Goal: Task Accomplishment & Management: Manage account settings

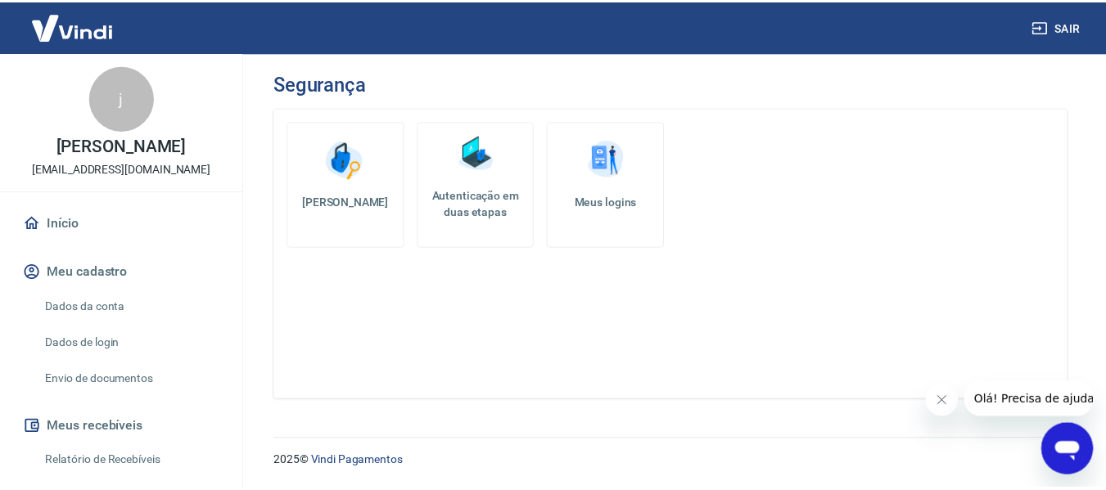
scroll to position [82, 0]
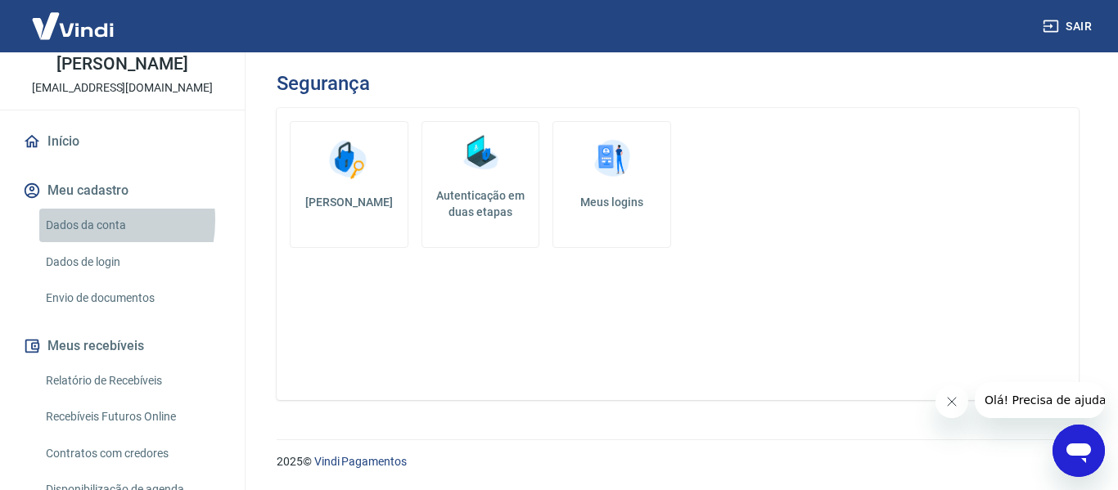
click at [79, 220] on link "Dados da conta" at bounding box center [132, 226] width 186 height 34
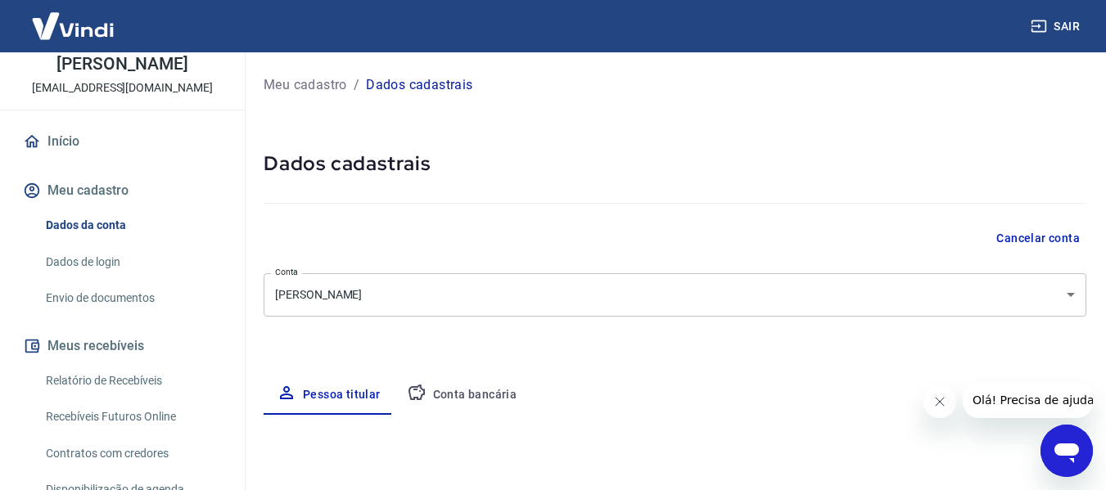
select select "SP"
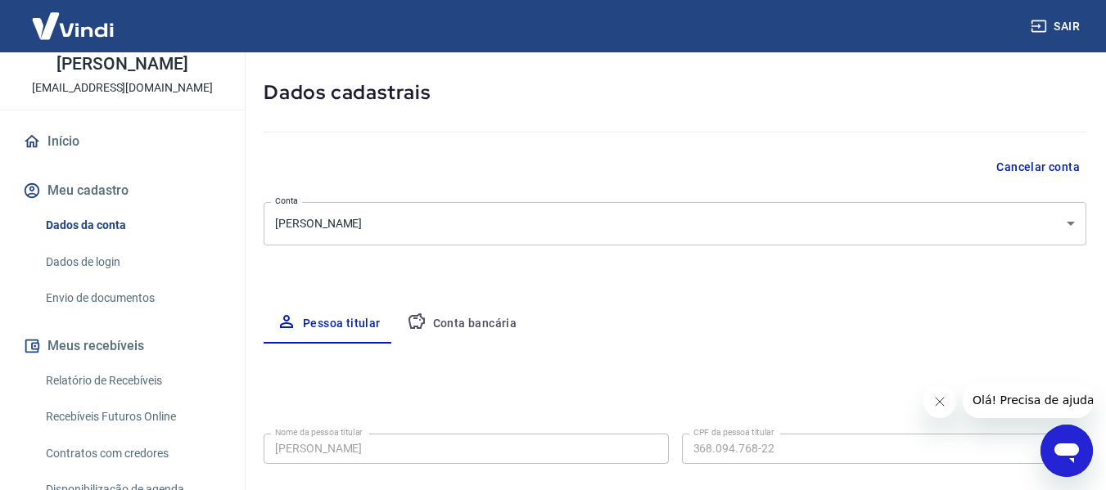
scroll to position [164, 0]
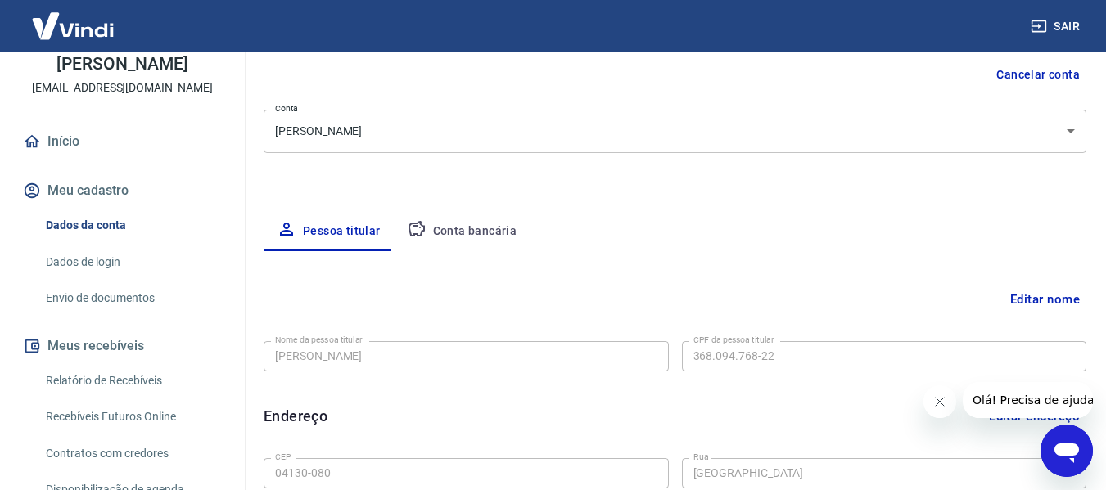
click at [106, 190] on button "Meu cadastro" at bounding box center [122, 191] width 205 height 36
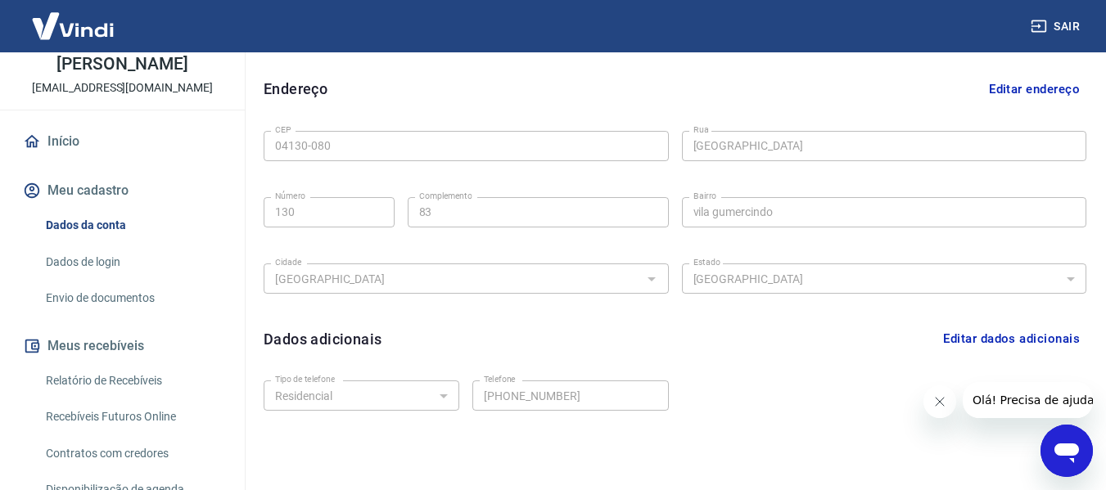
scroll to position [557, 0]
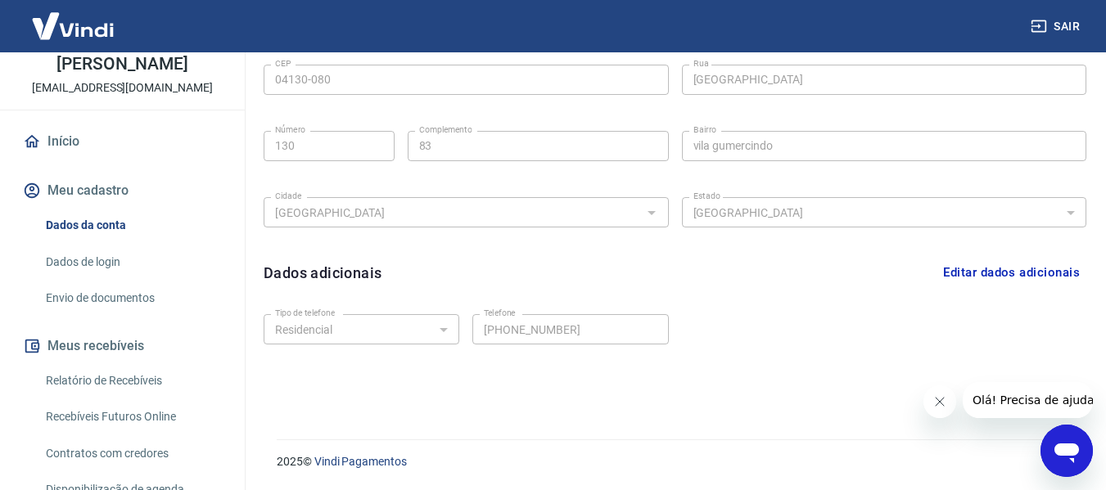
click at [971, 274] on button "Editar dados adicionais" at bounding box center [1012, 272] width 150 height 31
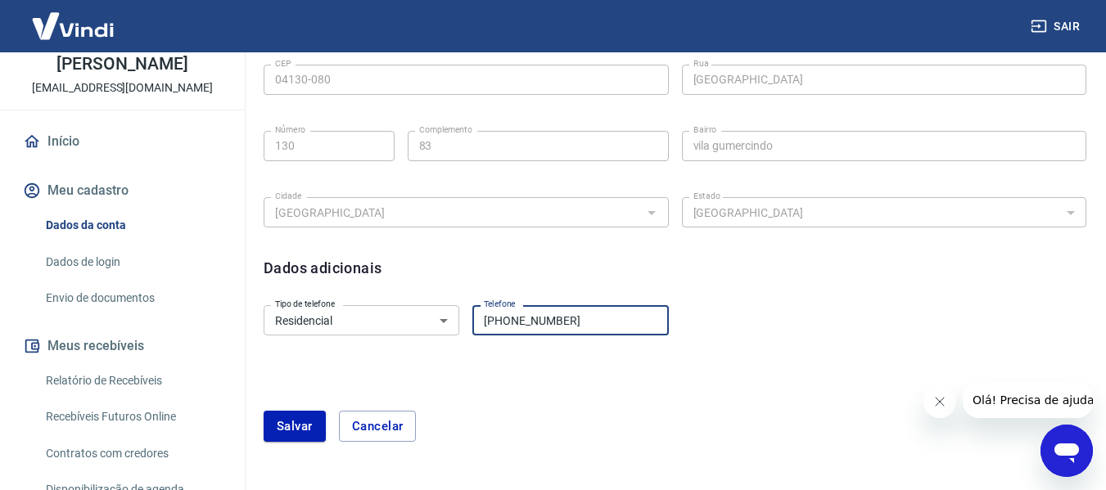
type input "[PHONE_NUMBER]"
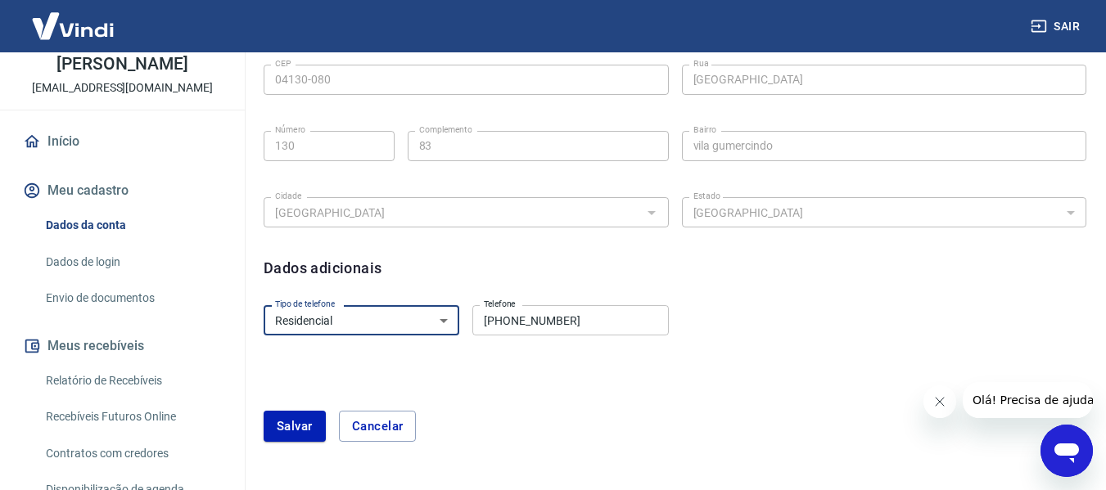
click at [444, 318] on select "Residencial Comercial" at bounding box center [362, 320] width 196 height 30
click at [670, 433] on div "Salvar Cancelar" at bounding box center [675, 426] width 823 height 31
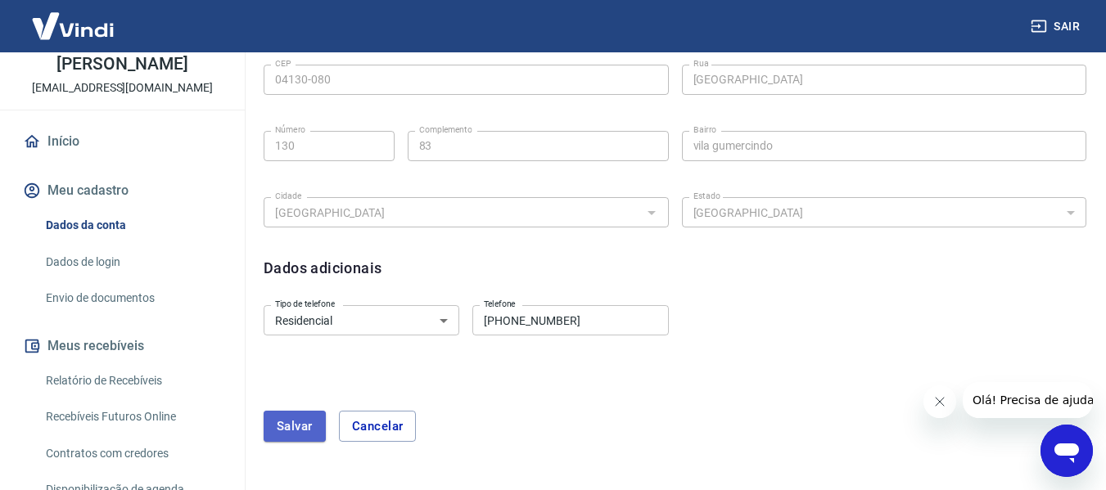
click at [289, 427] on button "Salvar" at bounding box center [295, 426] width 62 height 31
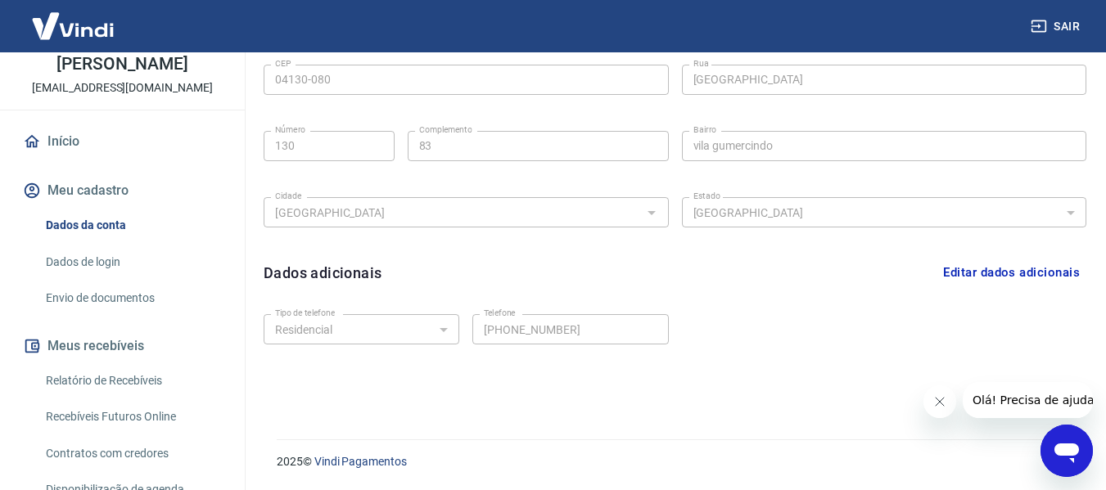
scroll to position [395, 0]
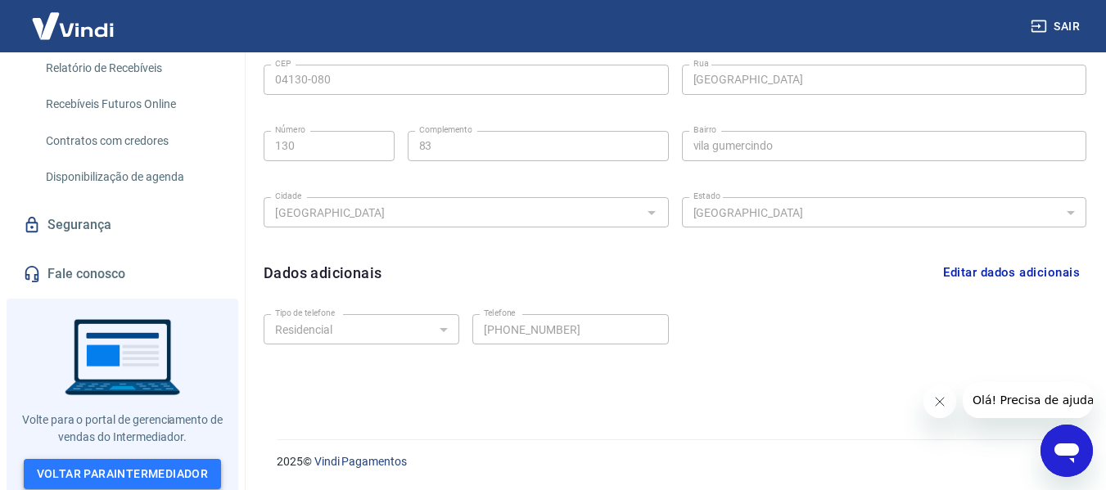
click at [201, 472] on link "Voltar para Intermediador" at bounding box center [123, 474] width 198 height 30
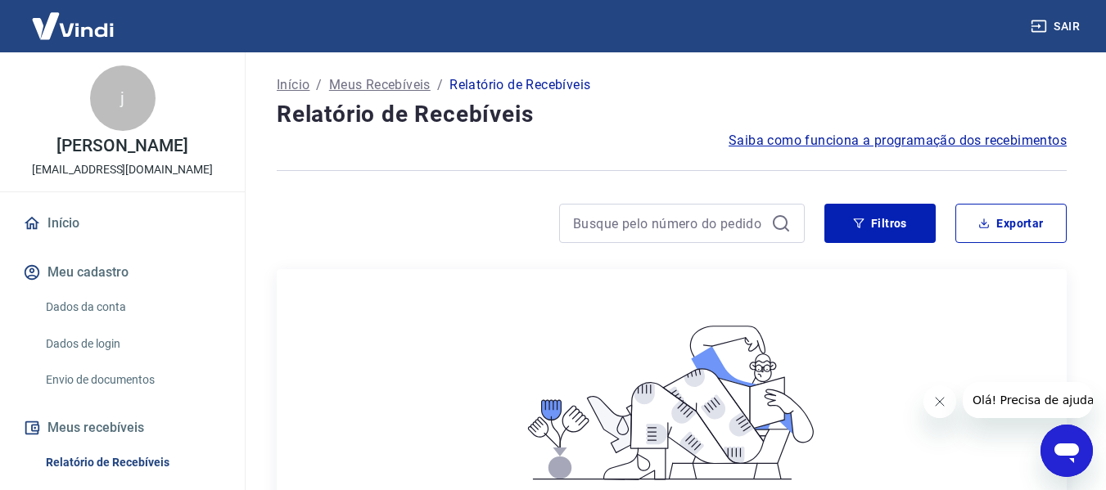
click at [106, 313] on link "Dados da conta" at bounding box center [132, 308] width 186 height 34
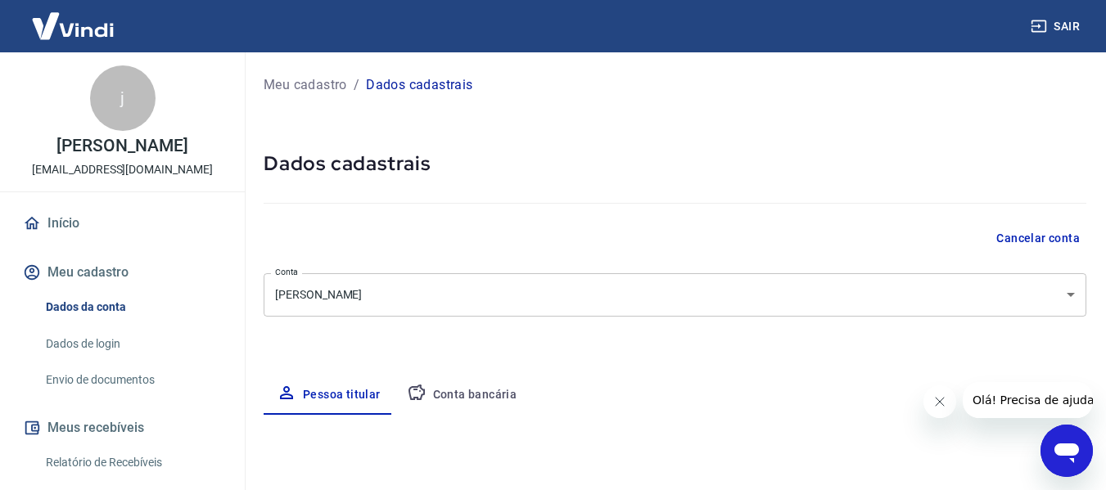
select select "SP"
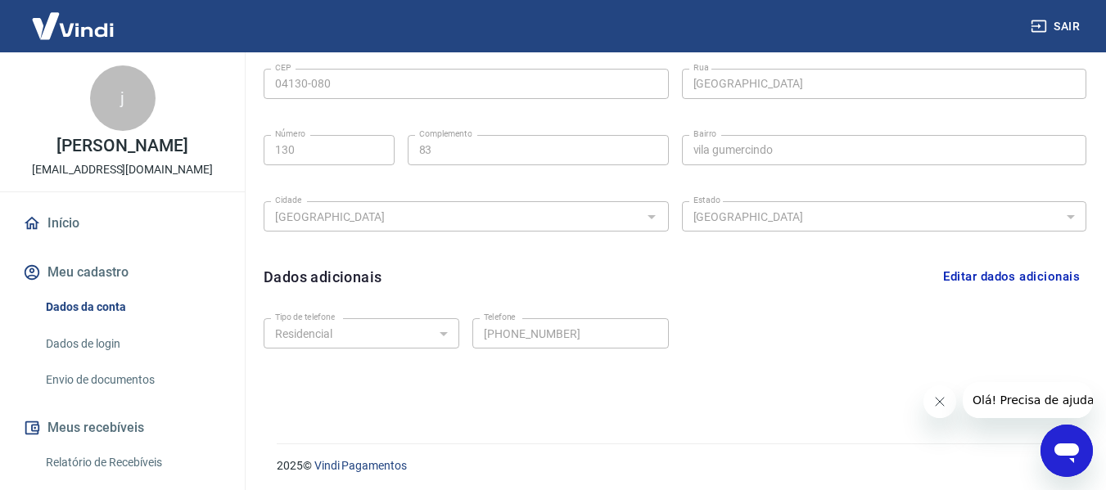
scroll to position [557, 0]
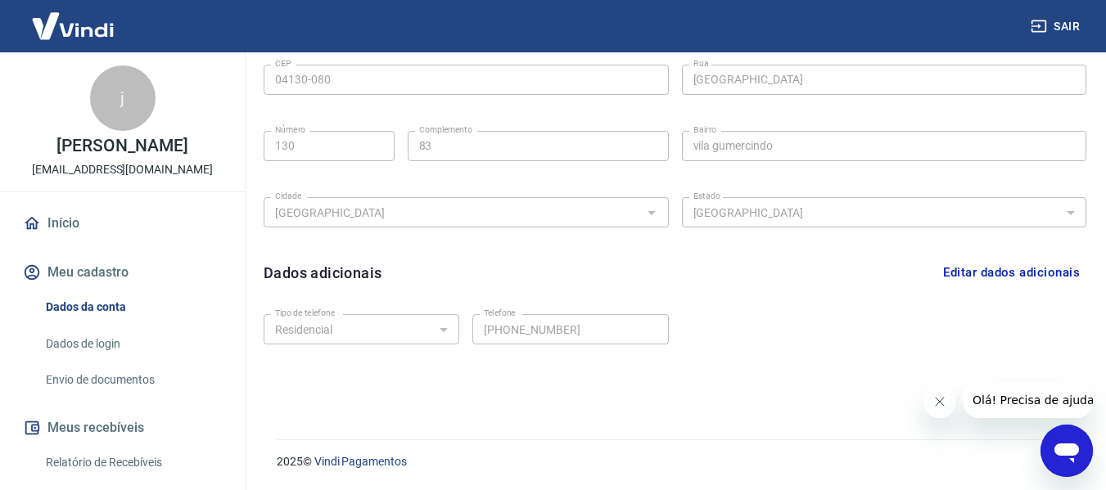
click at [84, 345] on link "Dados de login" at bounding box center [132, 344] width 186 height 34
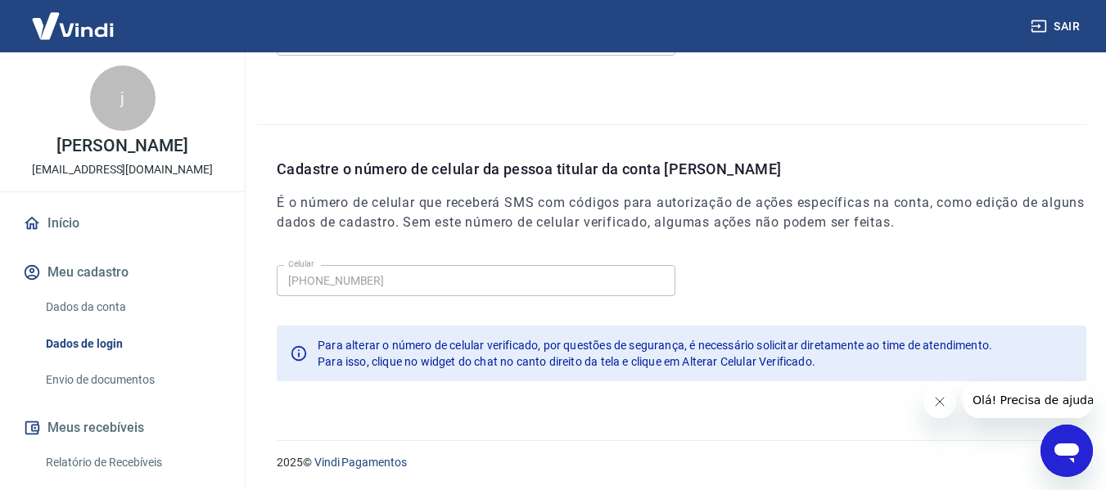
scroll to position [558, 0]
drag, startPoint x: 423, startPoint y: 363, endPoint x: 556, endPoint y: 376, distance: 133.3
click at [556, 376] on div "Para alterar o número de celular verificado, por questões de segurança, é neces…" at bounding box center [682, 353] width 810 height 56
drag, startPoint x: 1058, startPoint y: 455, endPoint x: 2100, endPoint y: 884, distance: 1127.0
click at [1059, 458] on icon "Abrir janela de mensagens" at bounding box center [1066, 450] width 29 height 29
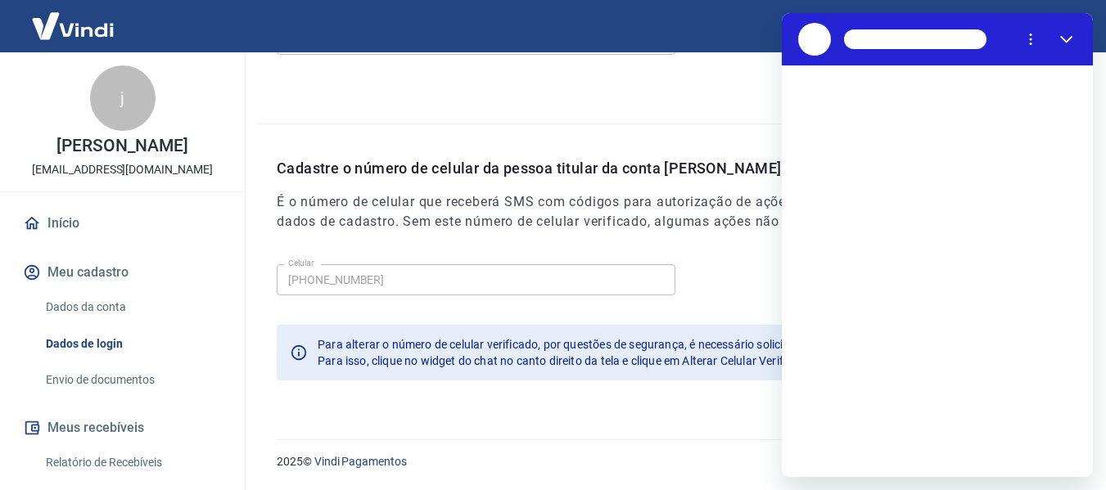
scroll to position [0, 0]
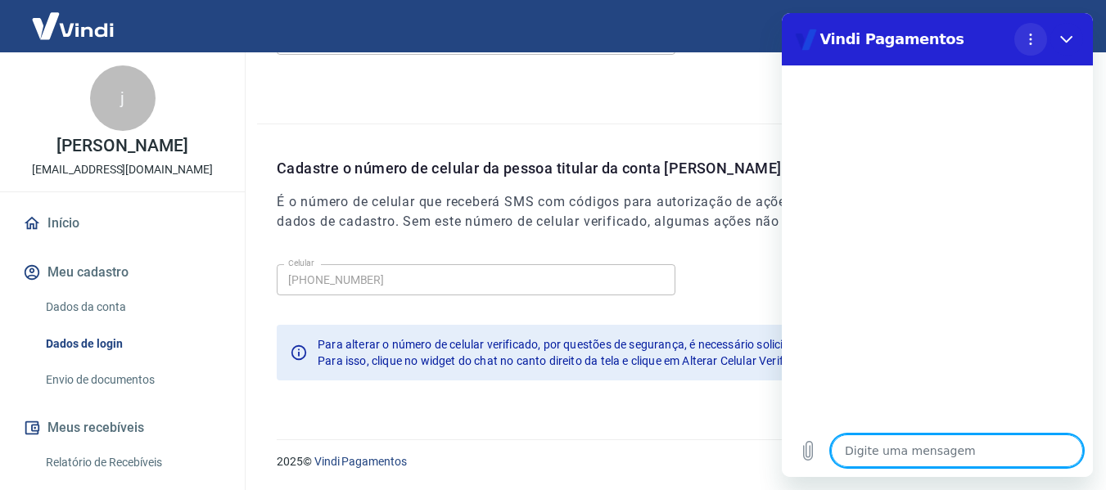
click at [1031, 37] on icon "Menu de opções" at bounding box center [1030, 39] width 13 height 13
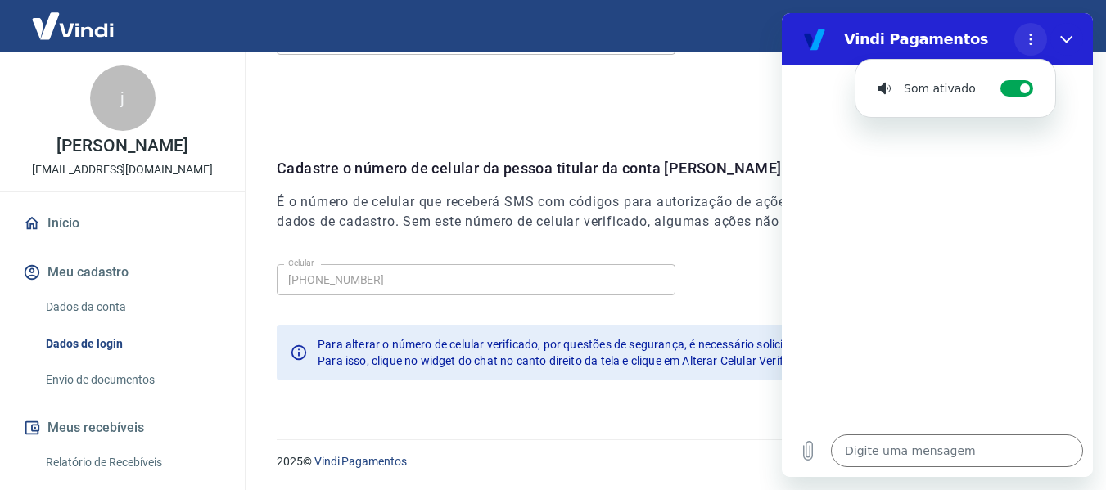
click at [1021, 33] on button "Menu de opções" at bounding box center [1030, 39] width 33 height 33
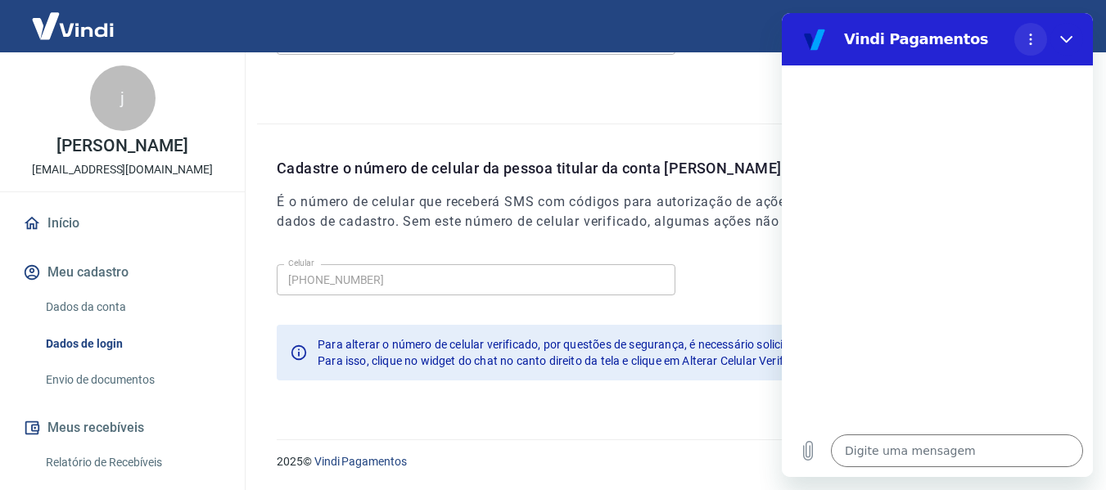
click at [1031, 35] on circle "Menu de opções" at bounding box center [1031, 35] width 2 height 2
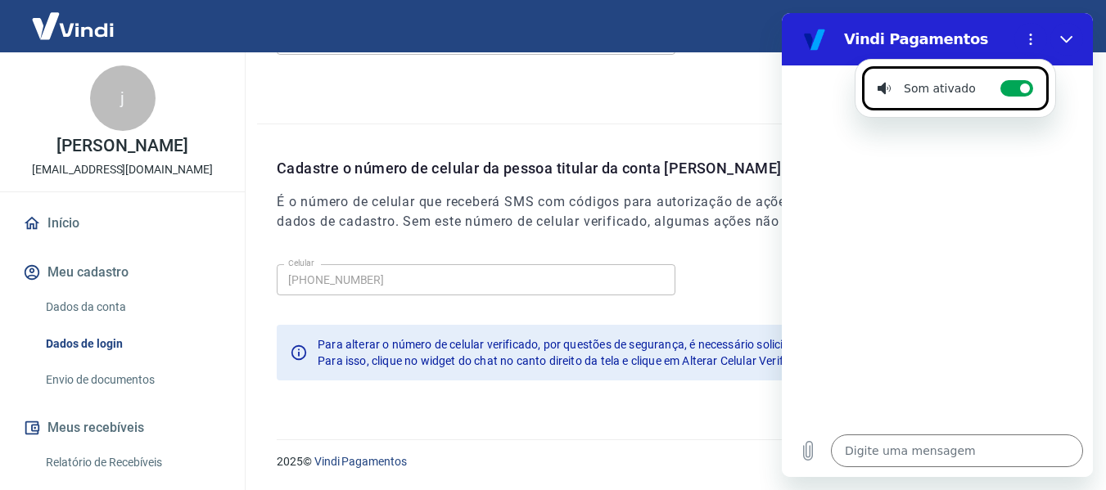
click at [962, 212] on div at bounding box center [937, 244] width 311 height 359
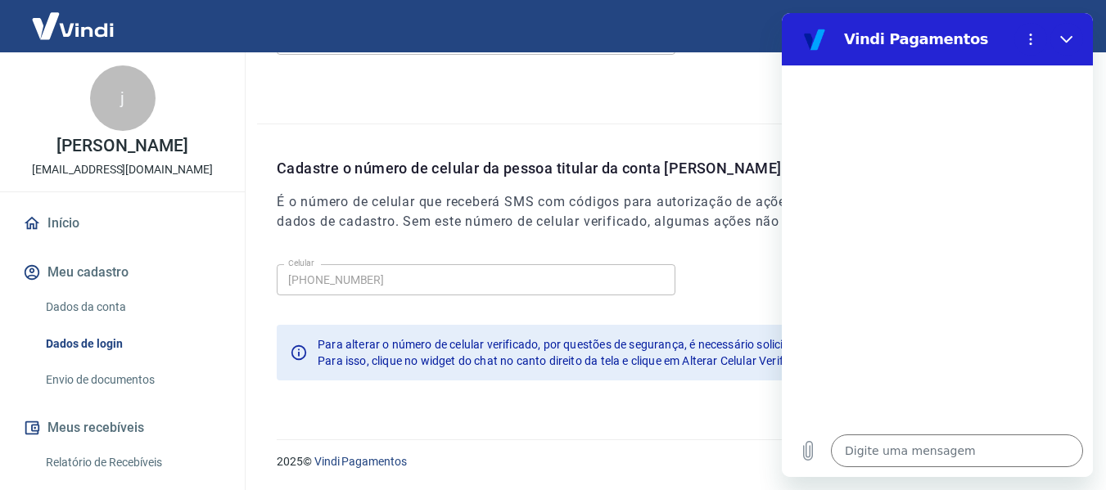
drag, startPoint x: 1108, startPoint y: 357, endPoint x: 237, endPoint y: 327, distance: 870.7
click at [544, 388] on div "Celular (11) 97570-3570 Celular Para alterar o número de celular verificado, po…" at bounding box center [682, 329] width 810 height 142
click at [701, 95] on div "E-mail de acesso a conta E-mail [EMAIL_ADDRESS][DOMAIN_NAME] E-mail Editar e-ma…" at bounding box center [671, 30] width 829 height 187
click at [1066, 37] on icon "Fechar" at bounding box center [1066, 39] width 13 height 13
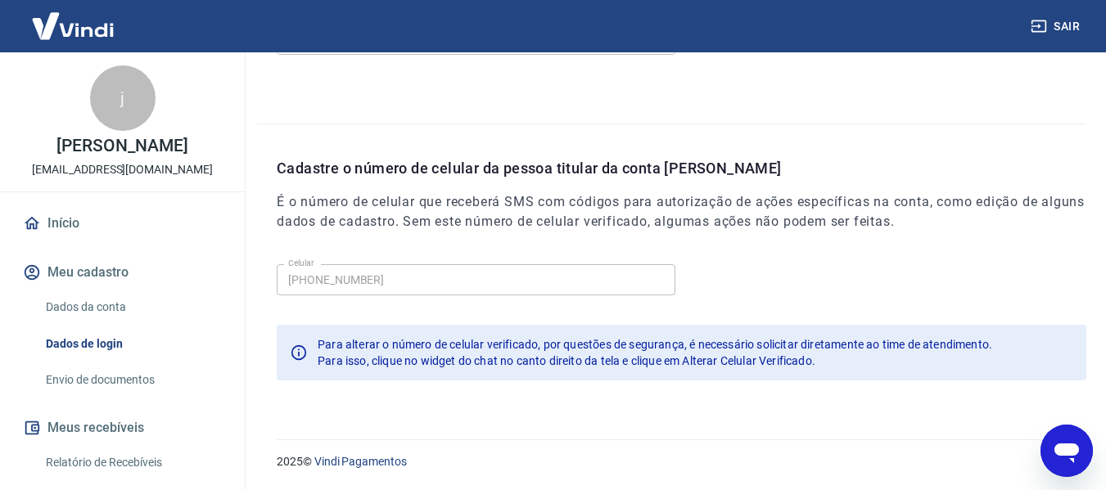
click at [1068, 449] on icon "Abrir janela de mensagens" at bounding box center [1066, 454] width 25 height 20
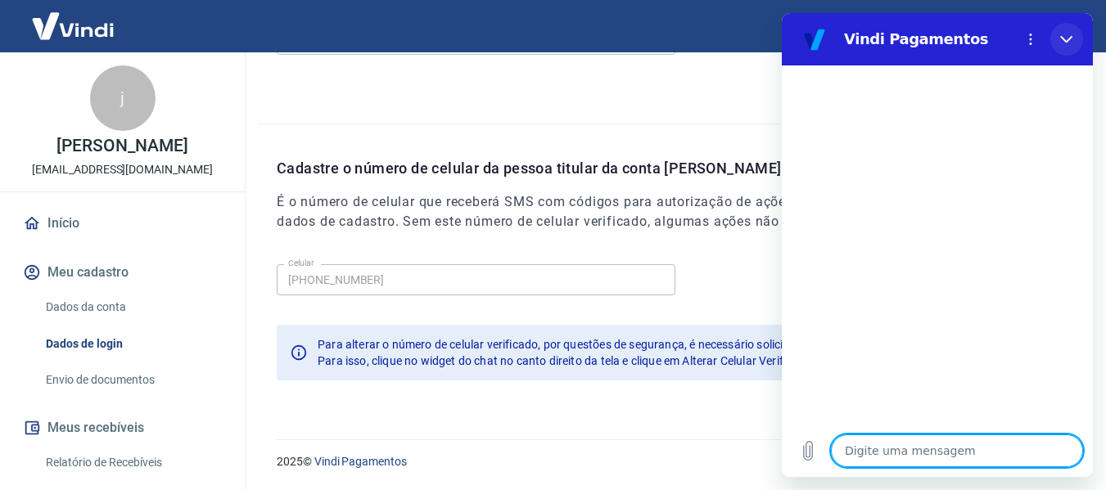
drag, startPoint x: 1072, startPoint y: 42, endPoint x: 1855, endPoint y: 55, distance: 782.7
click at [1072, 42] on icon "Fechar" at bounding box center [1066, 39] width 13 height 13
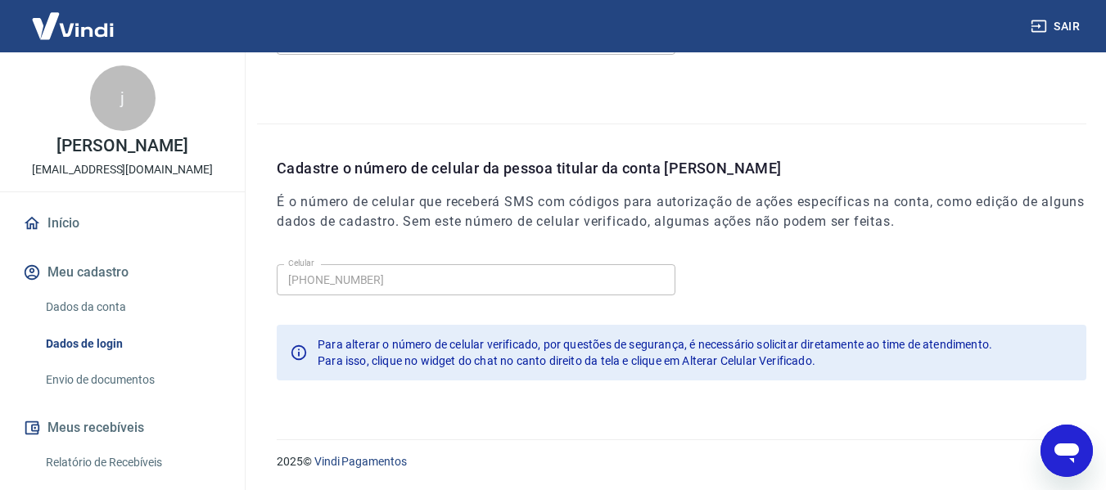
click at [1058, 444] on icon "Abrir janela de mensagens" at bounding box center [1066, 450] width 29 height 29
type textarea "x"
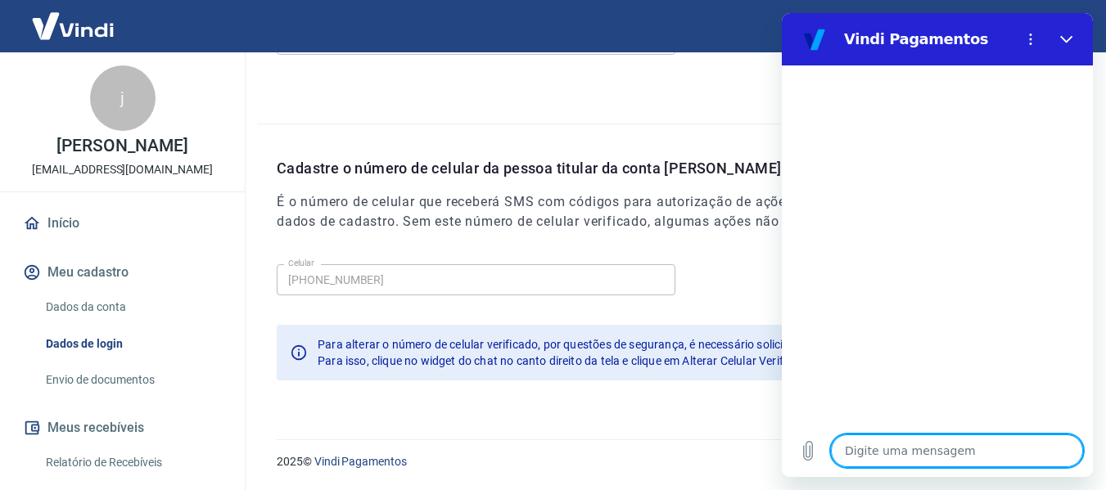
click at [1020, 433] on div "Digite uma mensagem x" at bounding box center [937, 451] width 311 height 52
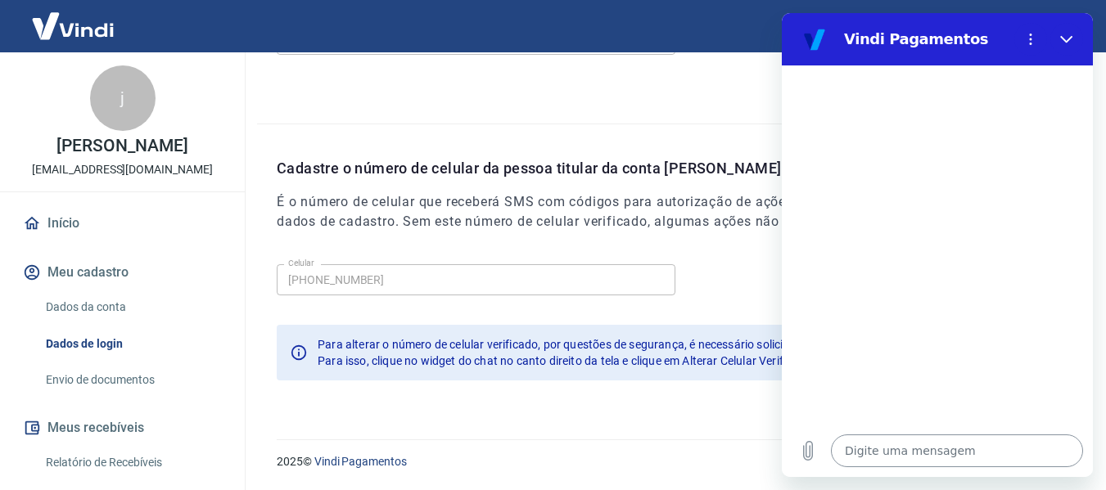
click at [979, 455] on textarea at bounding box center [957, 451] width 252 height 33
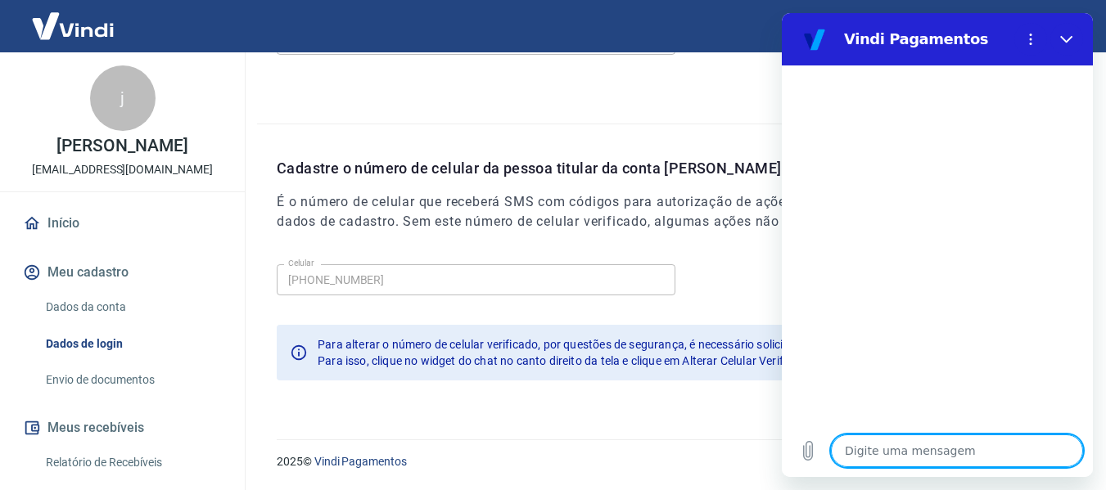
type textarea "b"
type textarea "x"
type textarea "bo"
type textarea "x"
type textarea "boa"
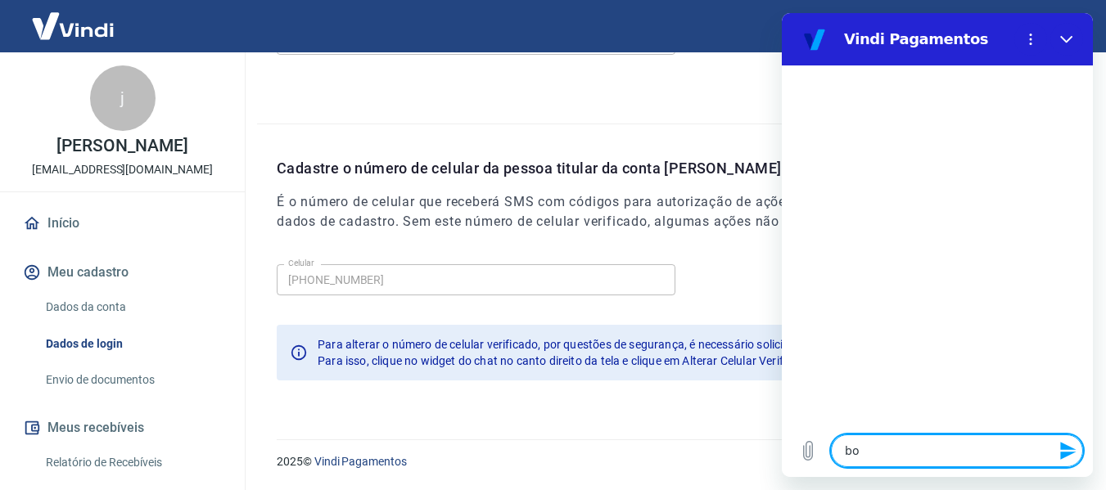
type textarea "x"
type textarea "boa"
type textarea "x"
type textarea "boa t"
type textarea "x"
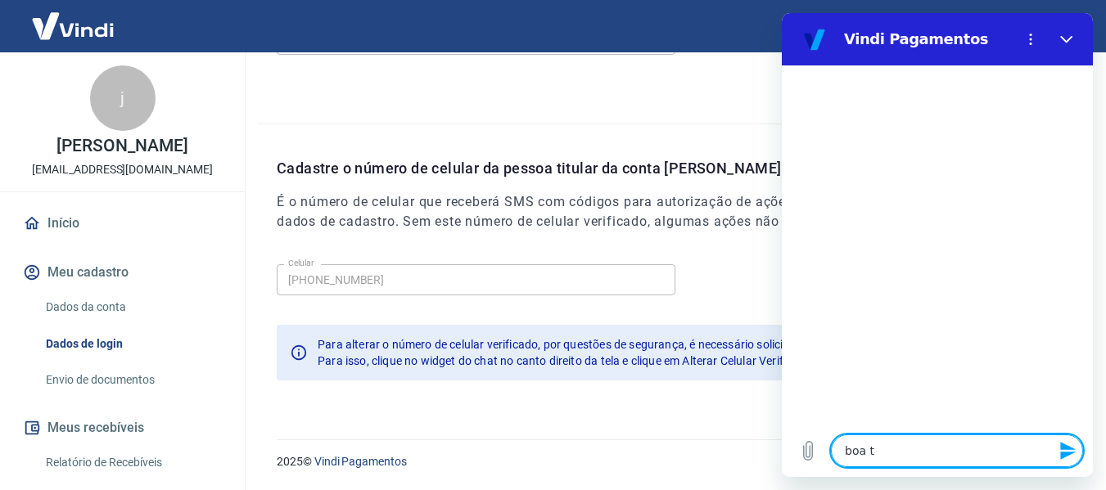
type textarea "boa ta"
type textarea "x"
type textarea "boa tar"
type textarea "x"
type textarea "boa tard"
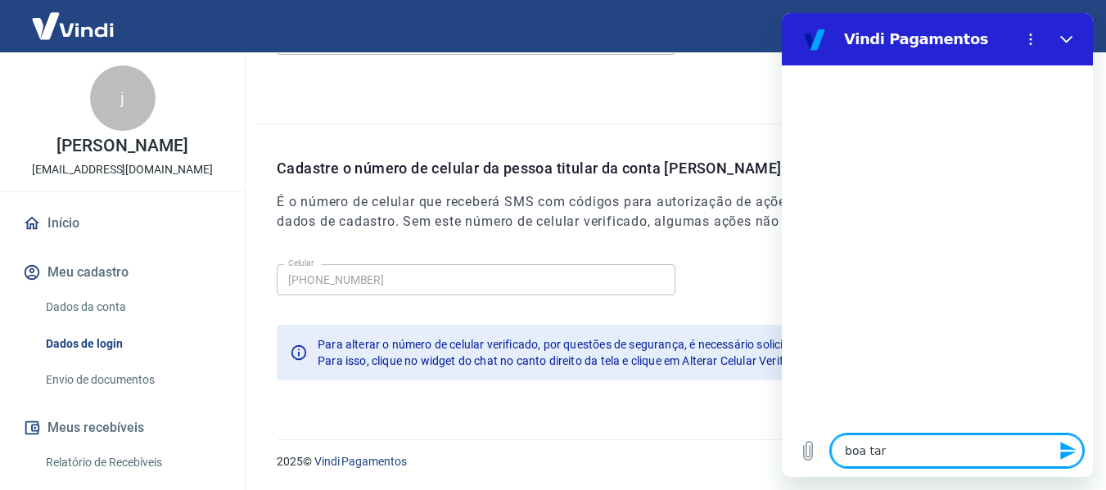
type textarea "x"
type textarea "boa tarde"
type textarea "x"
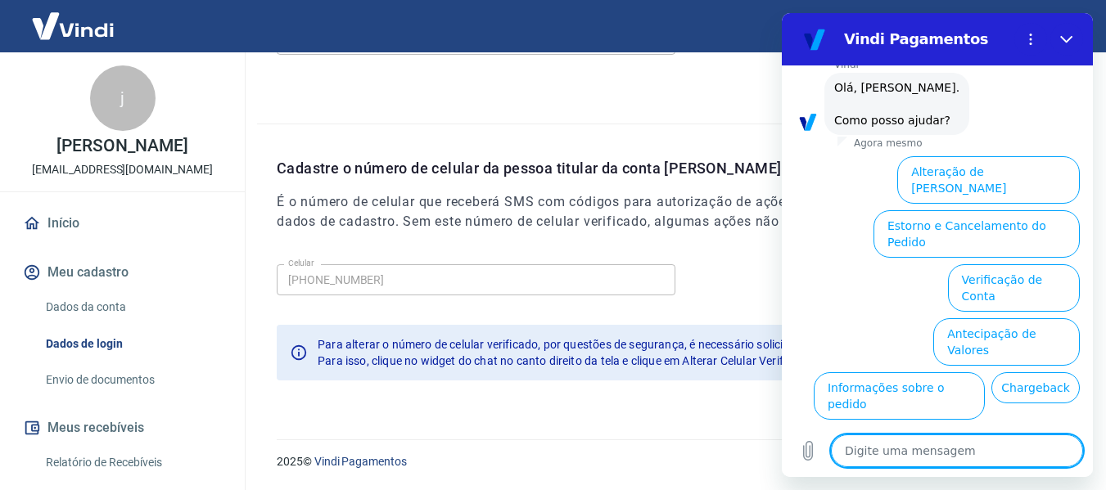
scroll to position [147, 0]
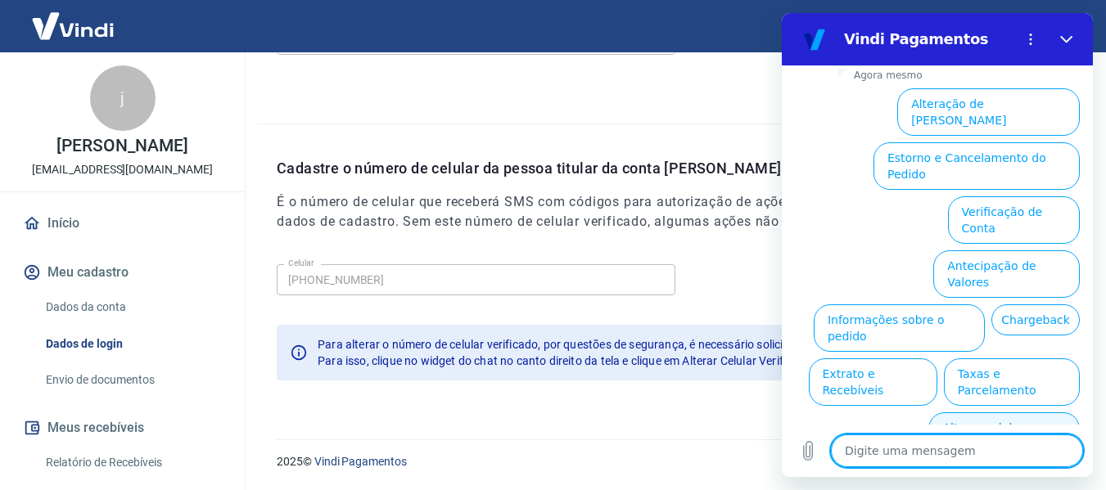
click at [973, 413] on button "Alterar celular verificado" at bounding box center [1003, 436] width 151 height 47
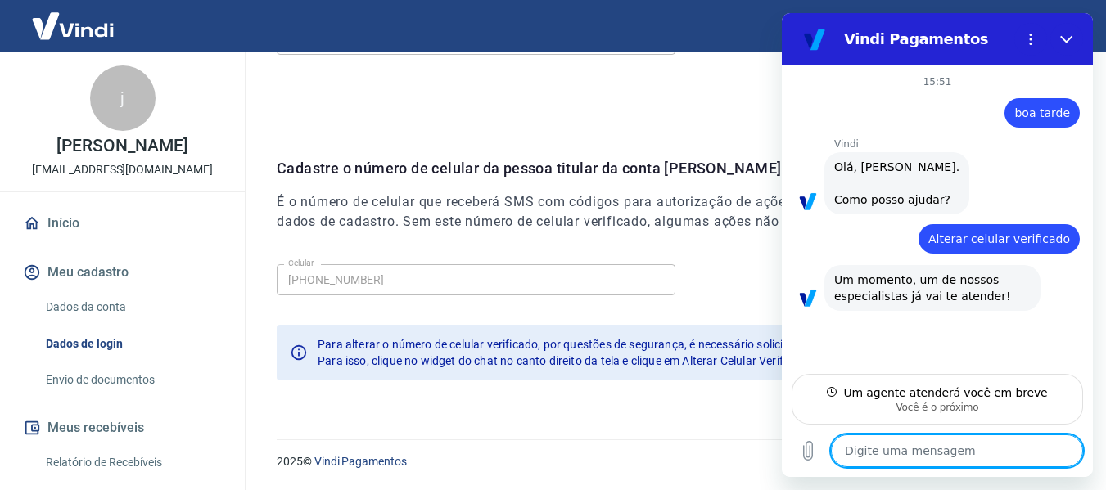
type textarea "x"
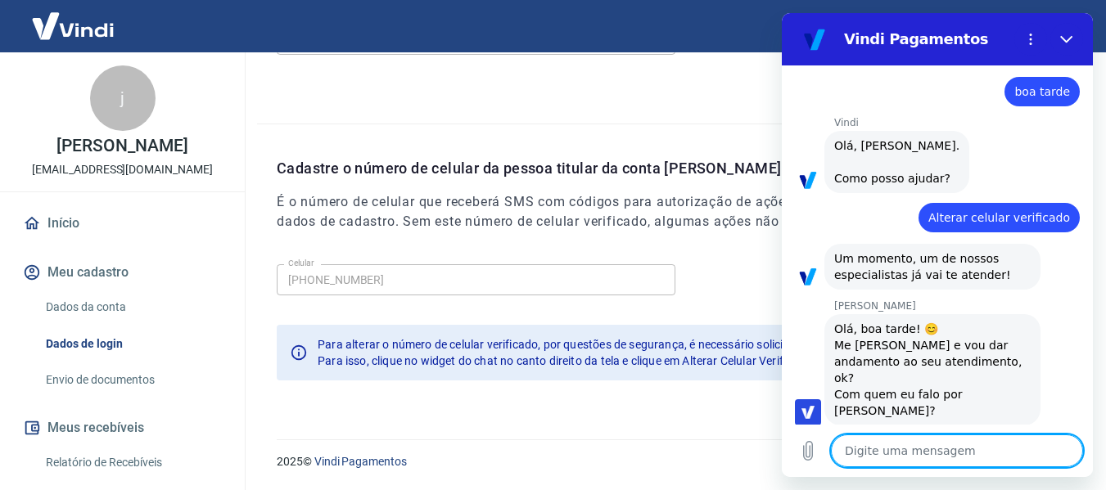
scroll to position [25, 0]
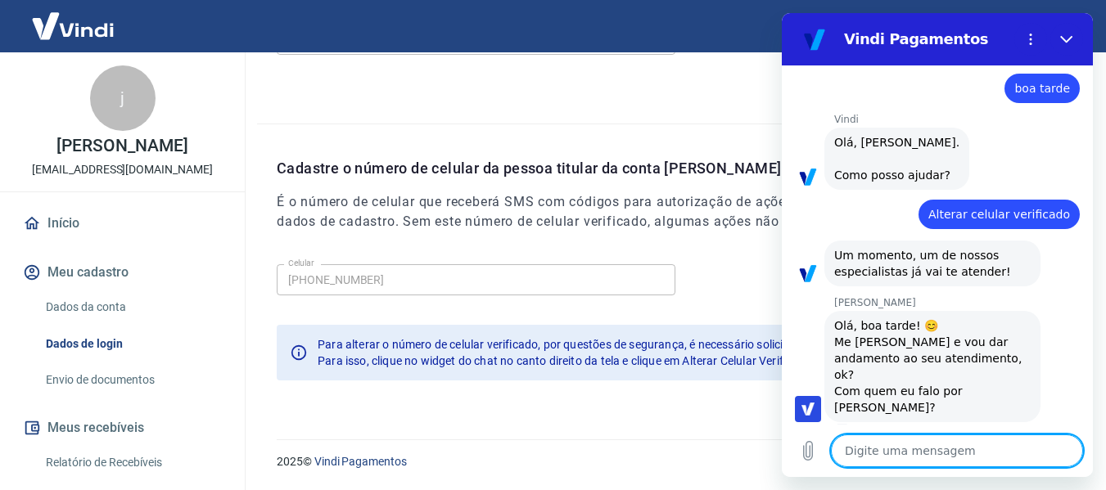
click at [958, 449] on textarea at bounding box center [957, 451] width 252 height 33
type textarea "J"
type textarea "x"
type textarea "Ja"
type textarea "x"
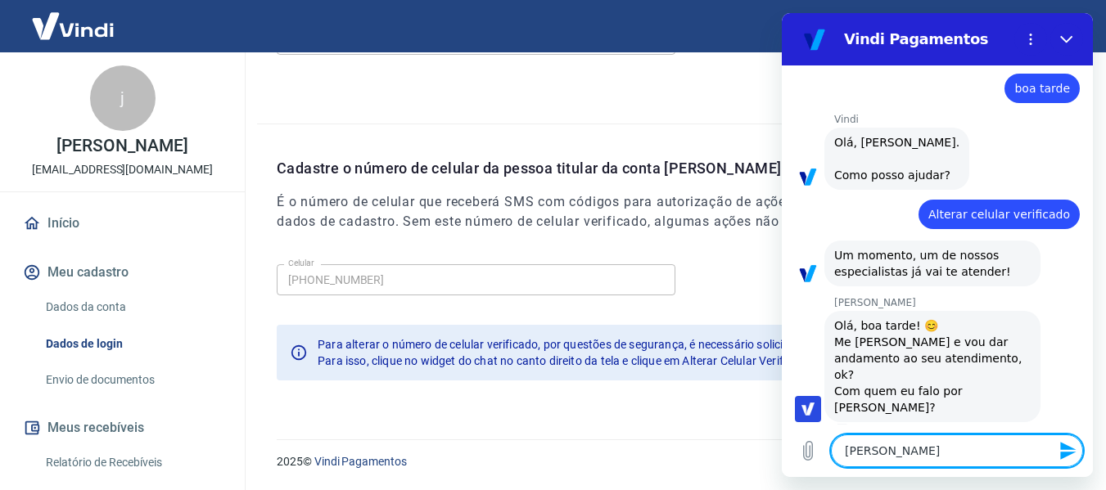
type textarea "Jac"
type textarea "x"
type textarea "Jacq"
type textarea "x"
type textarea "Jacqu"
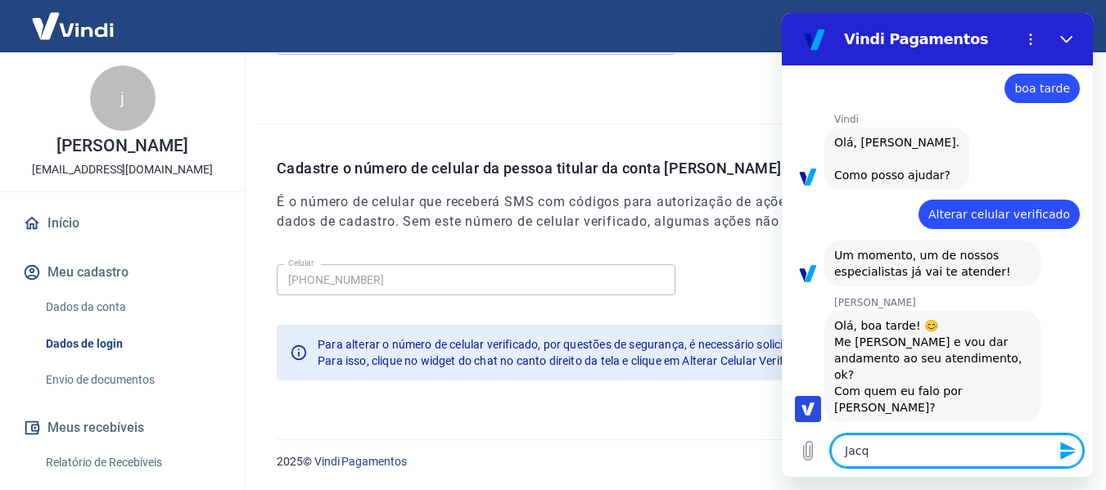
type textarea "x"
type textarea "Jacque"
type textarea "x"
type textarea "Jacquel"
type textarea "x"
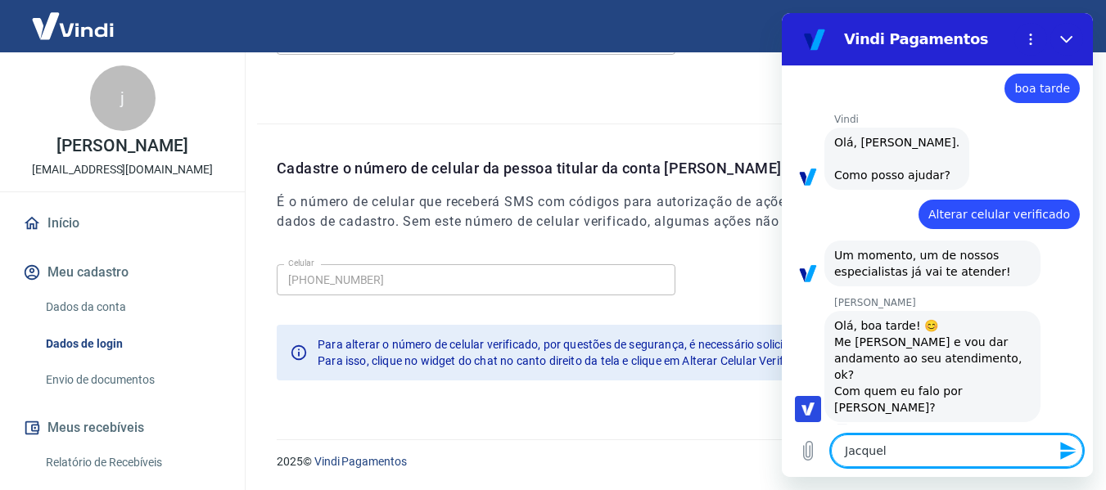
type textarea "Jacqueli"
type textarea "x"
type textarea "Jacquelin"
type textarea "x"
type textarea "Jacqueline"
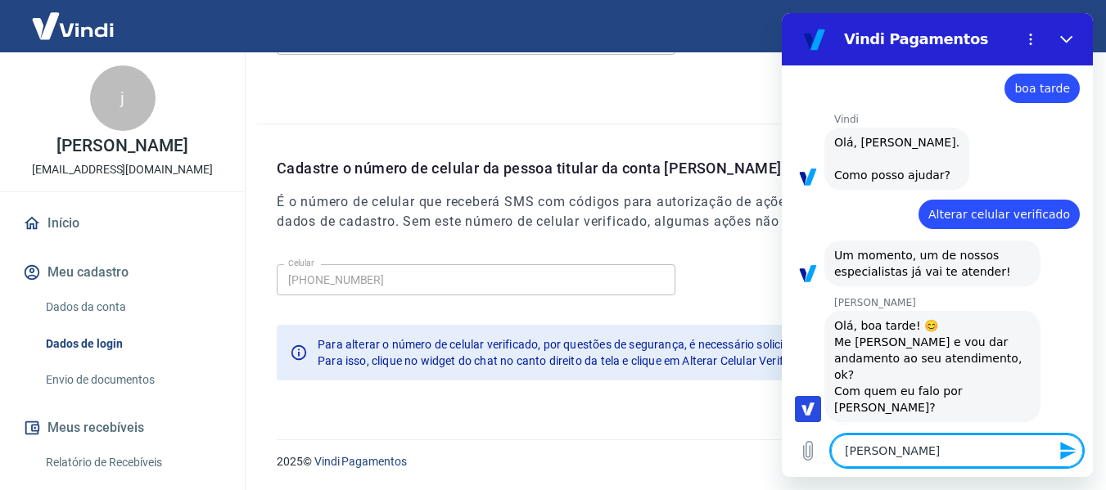
type textarea "x"
type textarea "Jacqueline"
click at [1064, 449] on icon "Enviar mensagem" at bounding box center [1068, 451] width 16 height 18
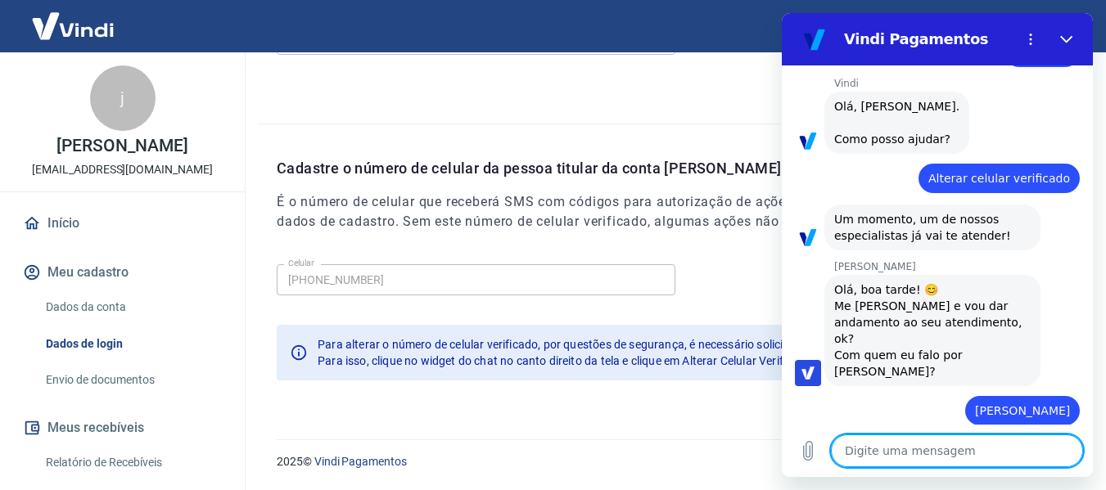
scroll to position [64, 0]
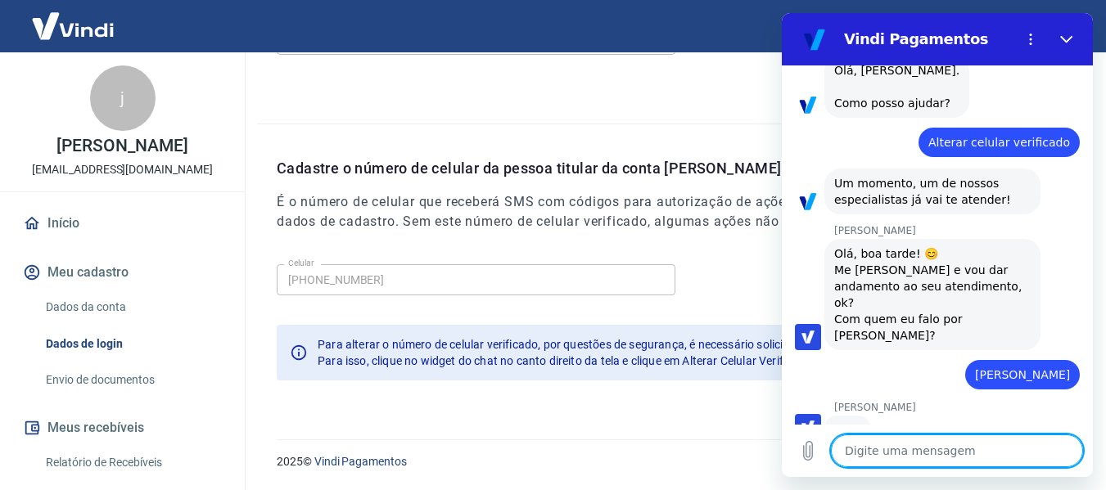
type textarea "x"
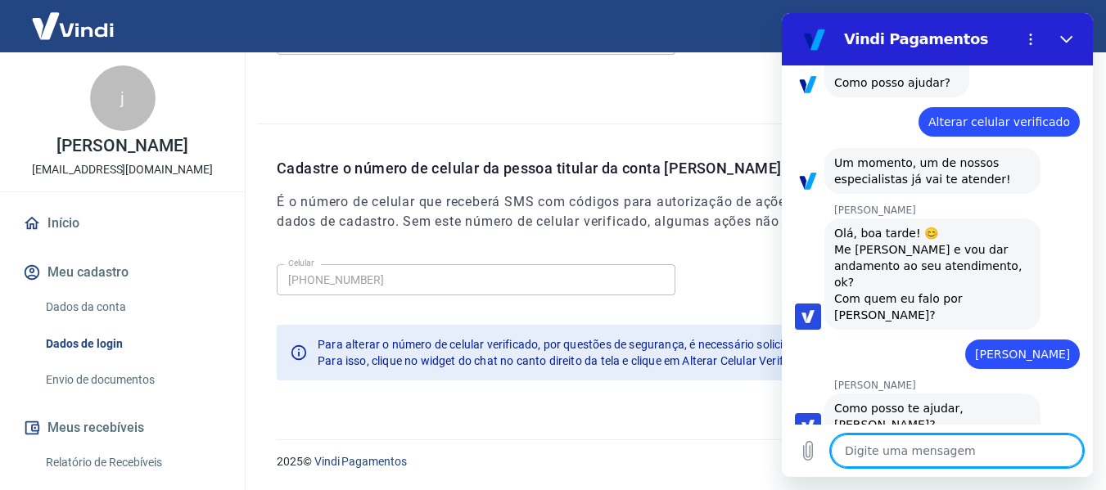
scroll to position [118, 0]
type textarea "G"
type textarea "x"
type textarea "Go"
type textarea "x"
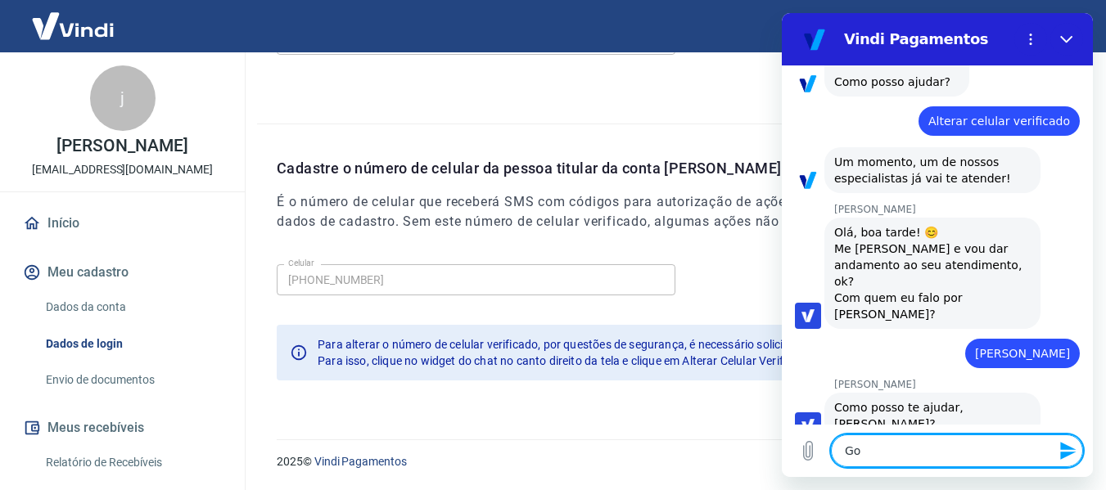
type textarea "Gos"
type textarea "x"
type textarea "Gost"
type textarea "x"
type textarea "Gosta"
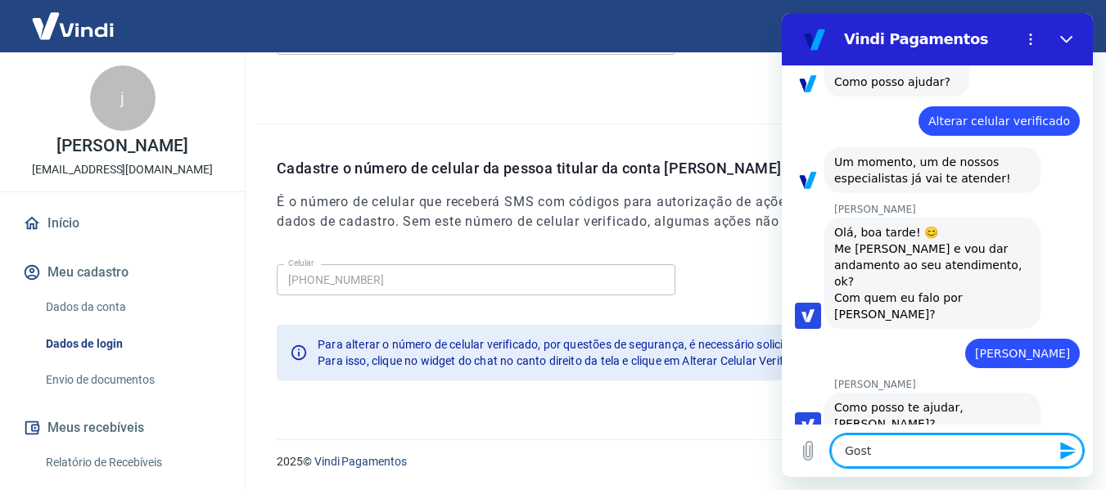
type textarea "x"
type textarea "Gostar"
type textarea "x"
type textarea "Gostari"
type textarea "x"
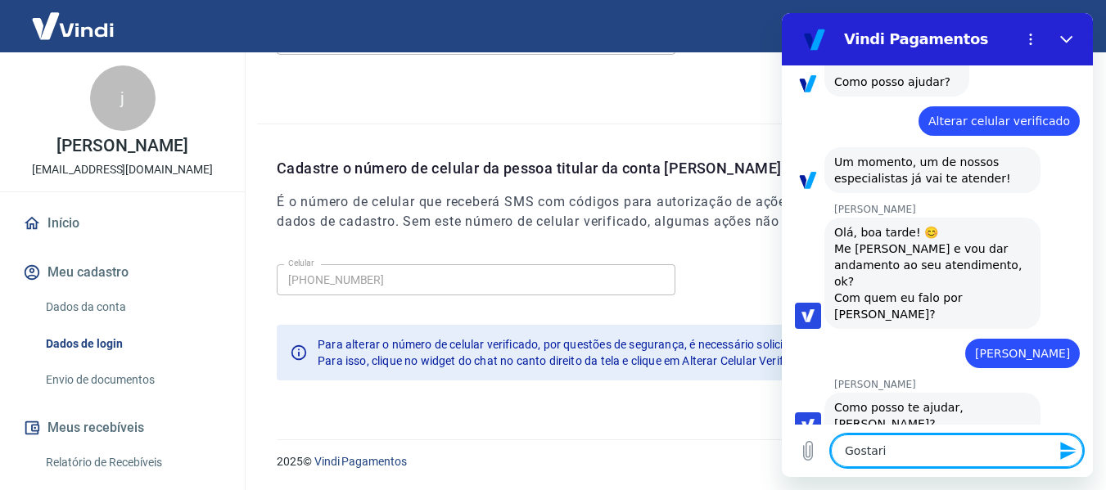
type textarea "Gostaria"
type textarea "x"
type textarea "Gostaria"
type textarea "x"
type textarea "Gostaria d"
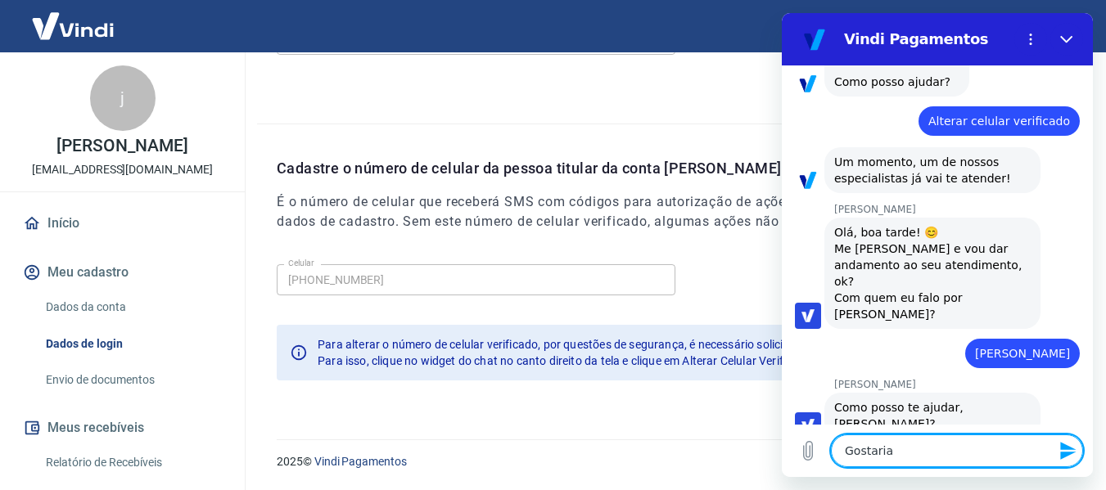
type textarea "x"
type textarea "Gostaria de"
type textarea "x"
type textarea "Gostaria de"
type textarea "x"
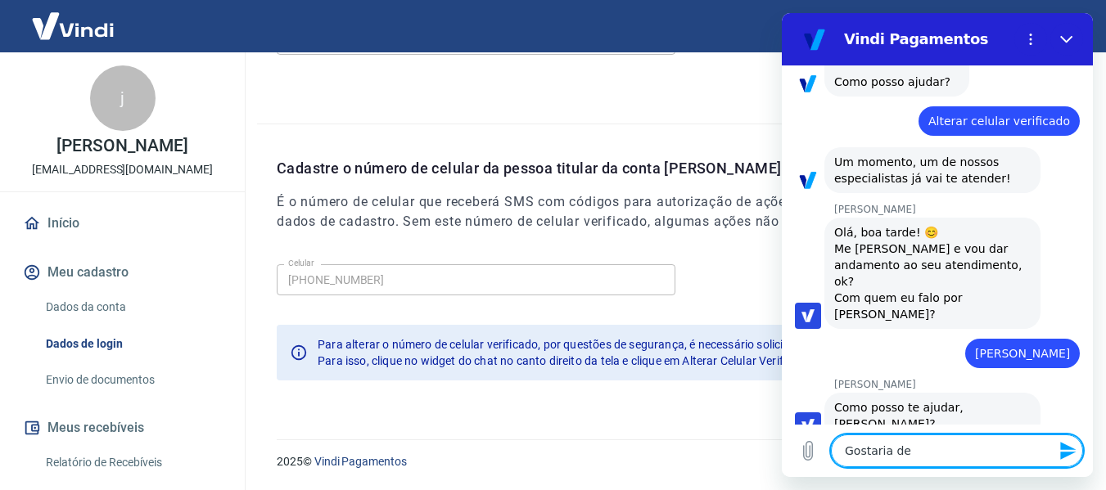
type textarea "Gostaria de a"
type textarea "x"
type textarea "Gostaria de al"
type textarea "x"
type textarea "Gostaria de alt"
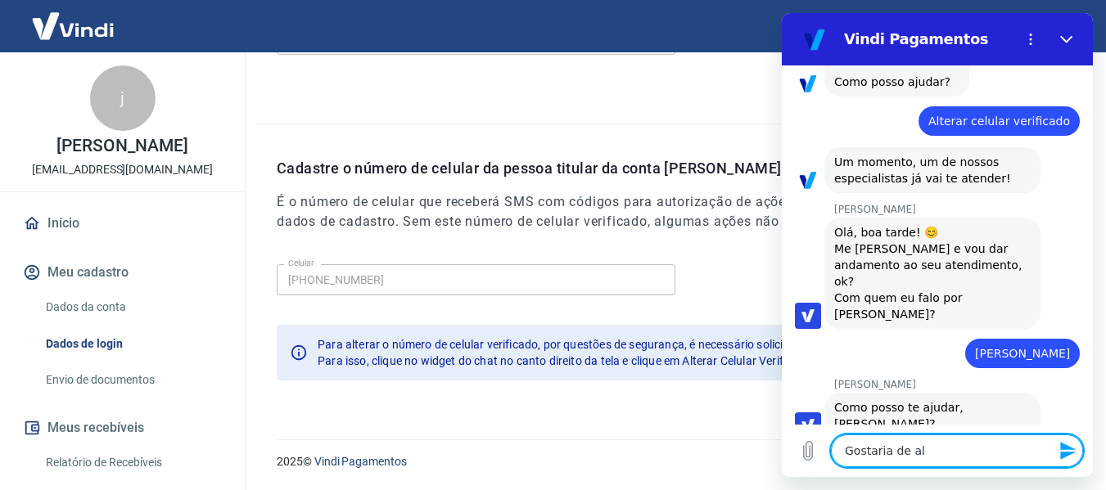
type textarea "x"
type textarea "Gostaria de alte"
type textarea "x"
type textarea "Gostaria de alter"
type textarea "x"
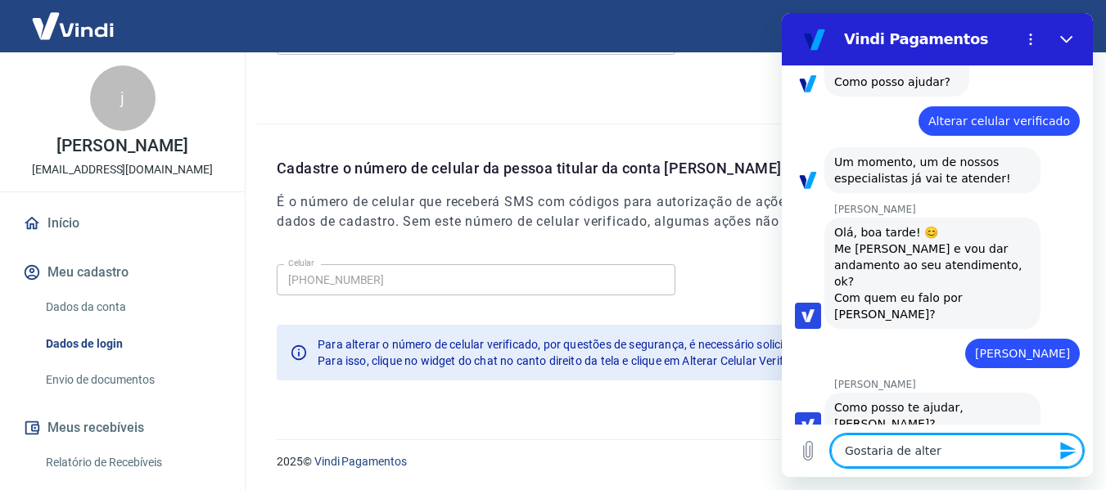
type textarea "Gostaria de altera"
type textarea "x"
type textarea "Gostaria de alterar"
type textarea "x"
type textarea "Gostaria de alterar"
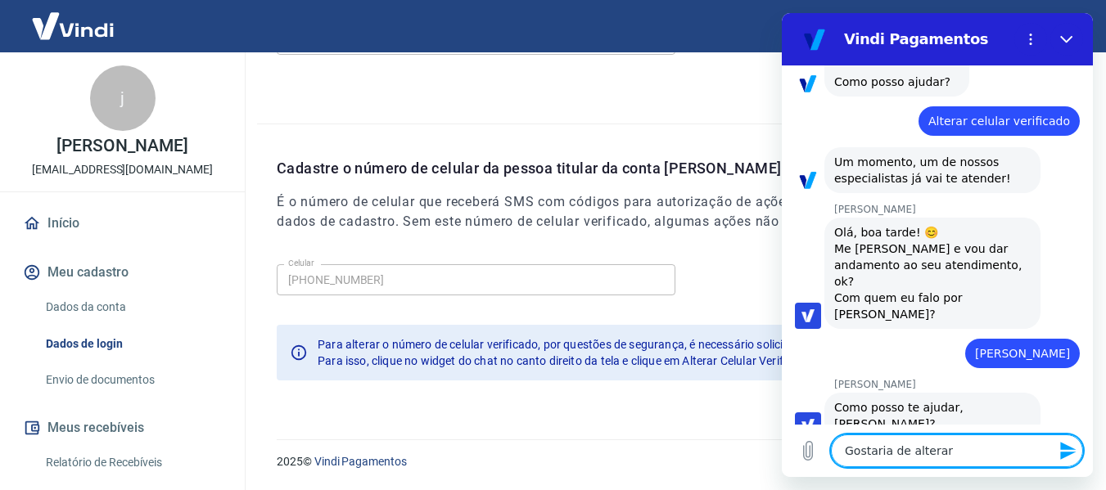
type textarea "x"
type textarea "Gostaria de alterar o"
type textarea "x"
type textarea "Gostaria de alterar o"
type textarea "x"
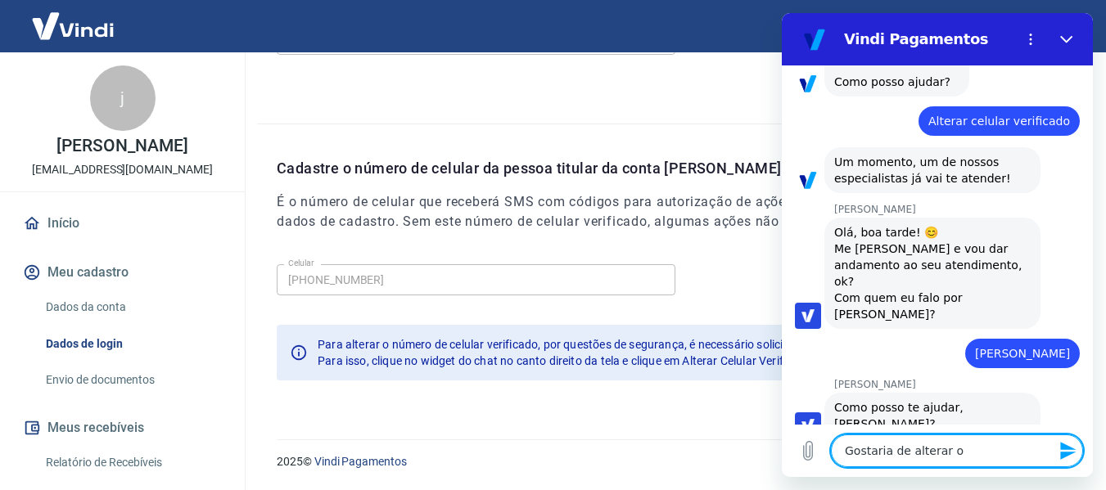
type textarea "Gostaria de alterar o n"
type textarea "x"
type textarea "Gostaria de alterar o nu"
type textarea "x"
type textarea "Gostaria de alterar o num"
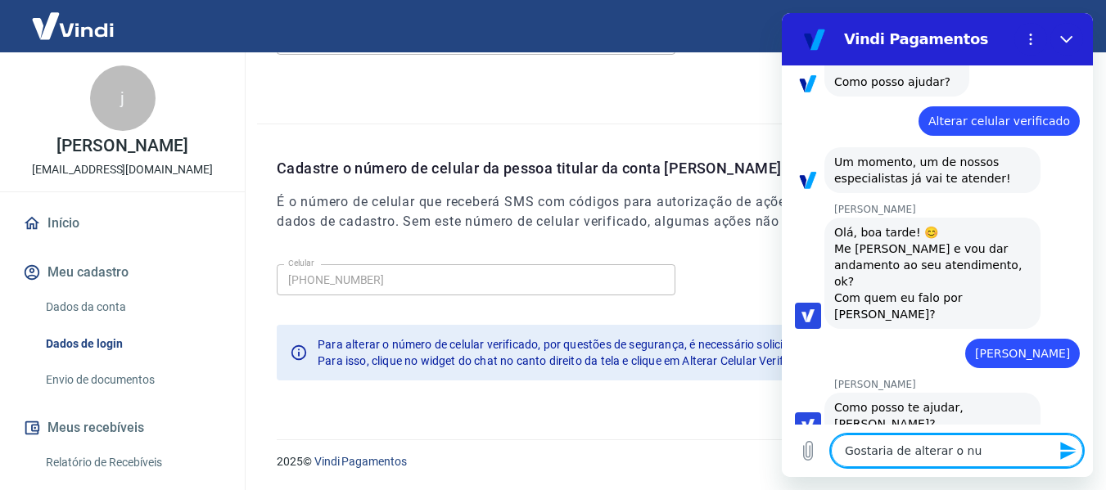
type textarea "x"
type textarea "Gostaria de alterar o nume"
type textarea "x"
type textarea "Gostaria de alterar o numer"
type textarea "x"
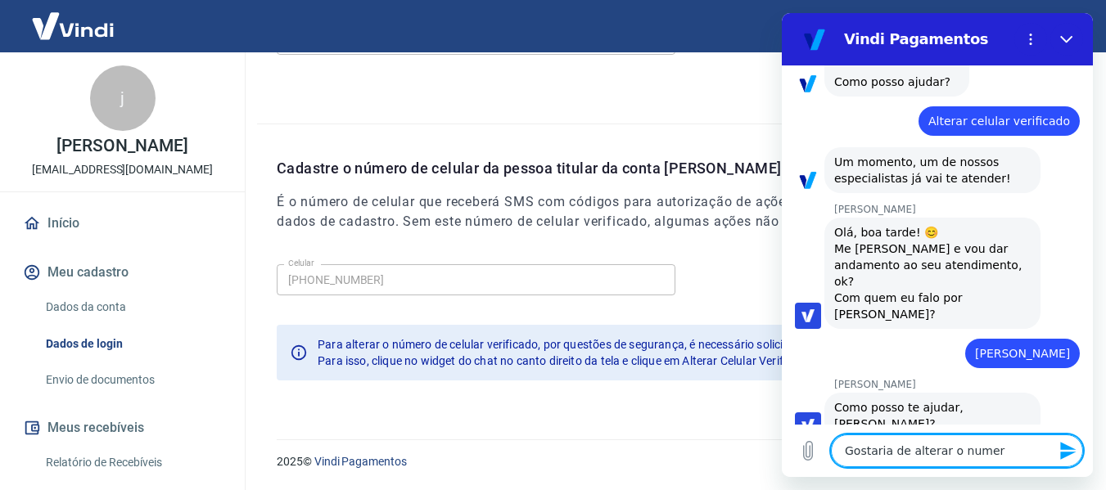
type textarea "Gostaria de alterar o numero"
type textarea "x"
type textarea "Gostaria de alterar o numero"
type textarea "x"
type textarea "Gostaria de alterar o numero d"
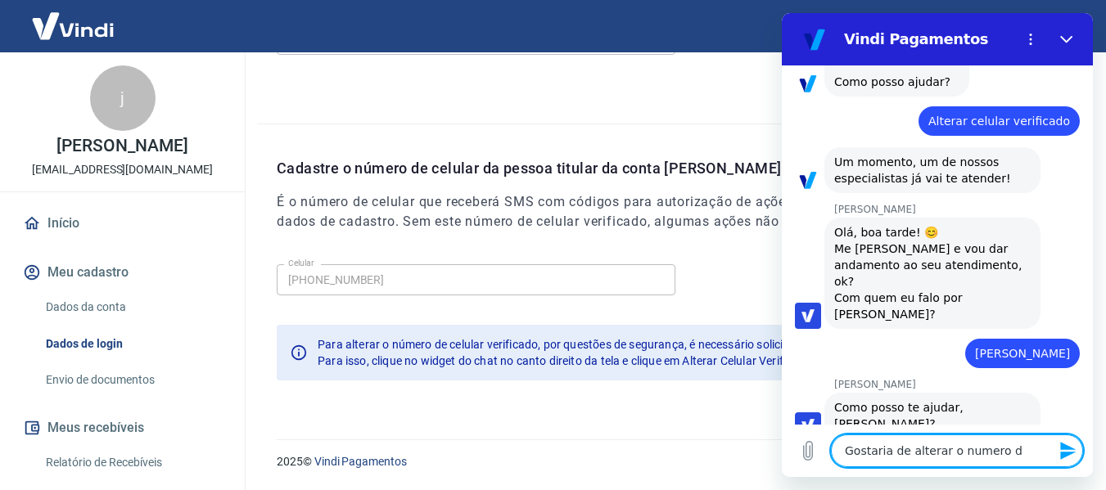
type textarea "x"
type textarea "Gostaria de alterar o numero do"
type textarea "x"
type textarea "Gostaria de alterar o numero do"
type textarea "x"
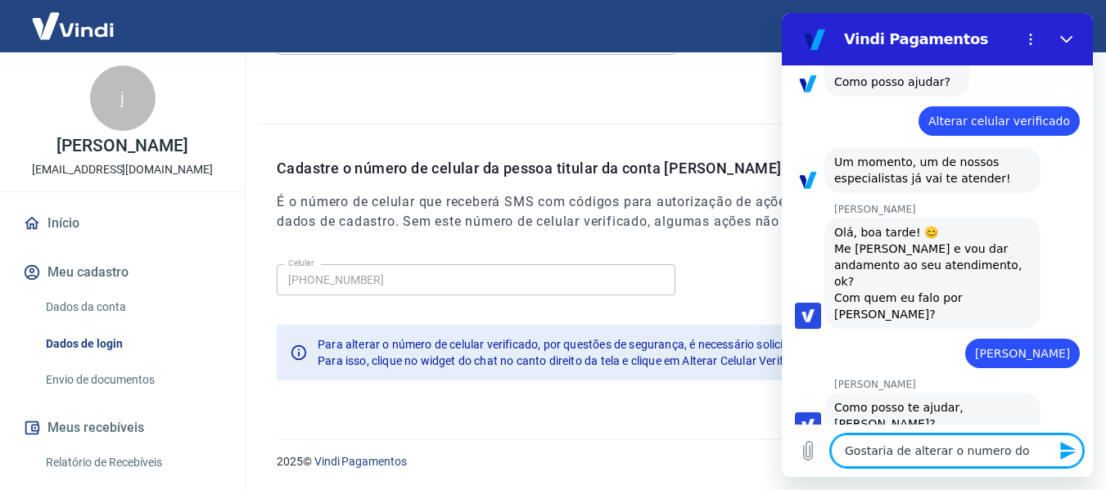
type textarea "Gostaria de alterar o numero do c"
type textarea "x"
type textarea "Gostaria de alterar o numero do ce"
type textarea "x"
type textarea "Gostaria de alterar o numero do cel"
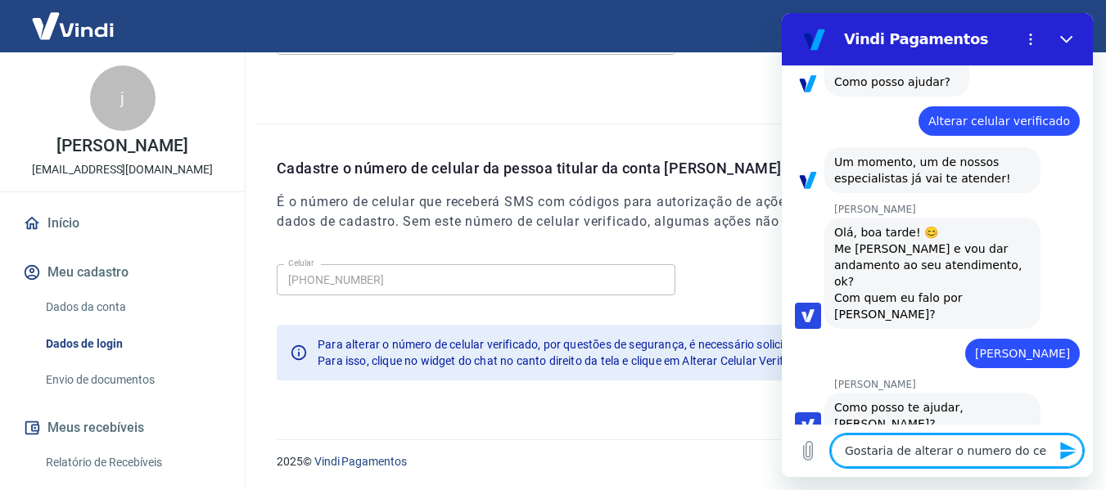
type textarea "x"
type textarea "Gostaria de alterar o numero do celu"
type textarea "x"
type textarea "Gostaria de alterar o numero do celul"
type textarea "x"
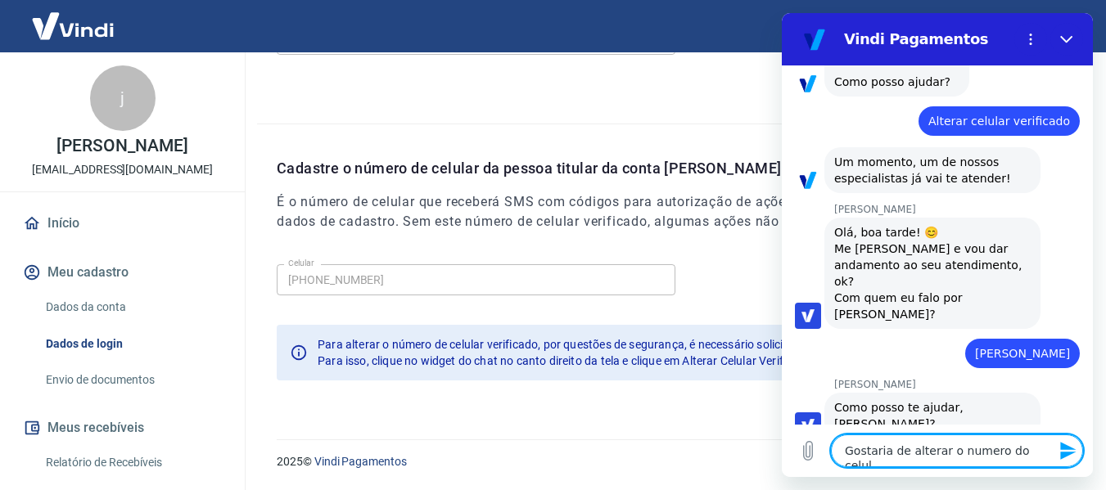
type textarea "Gostaria de alterar o numero do celula"
type textarea "x"
type textarea "Gostaria de alterar o numero do celular"
type textarea "x"
type textarea "Gostaria de alterar o numero do celular"
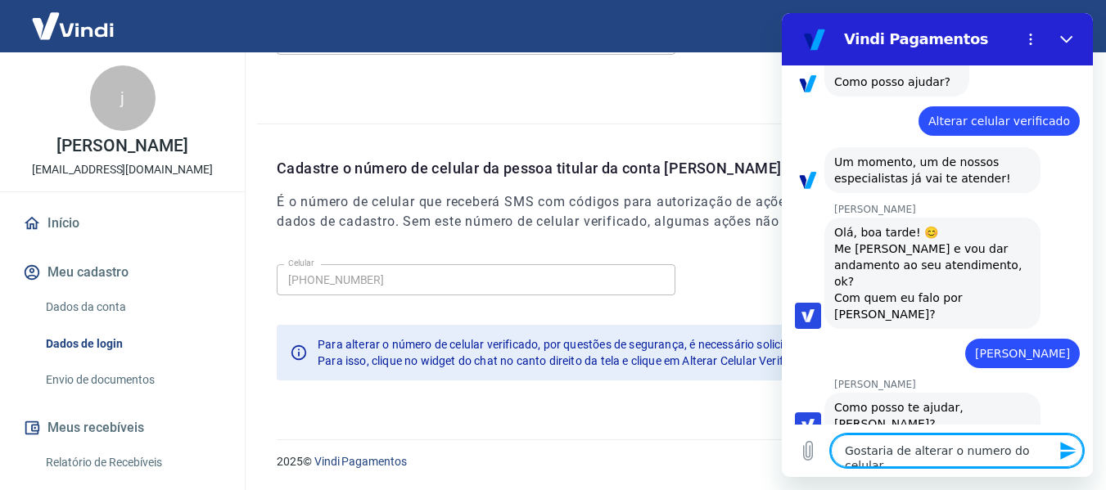
type textarea "x"
type textarea "Gostaria de alterar o numero do celular v"
type textarea "x"
type textarea "Gostaria de alterar o numero do celular ve"
type textarea "x"
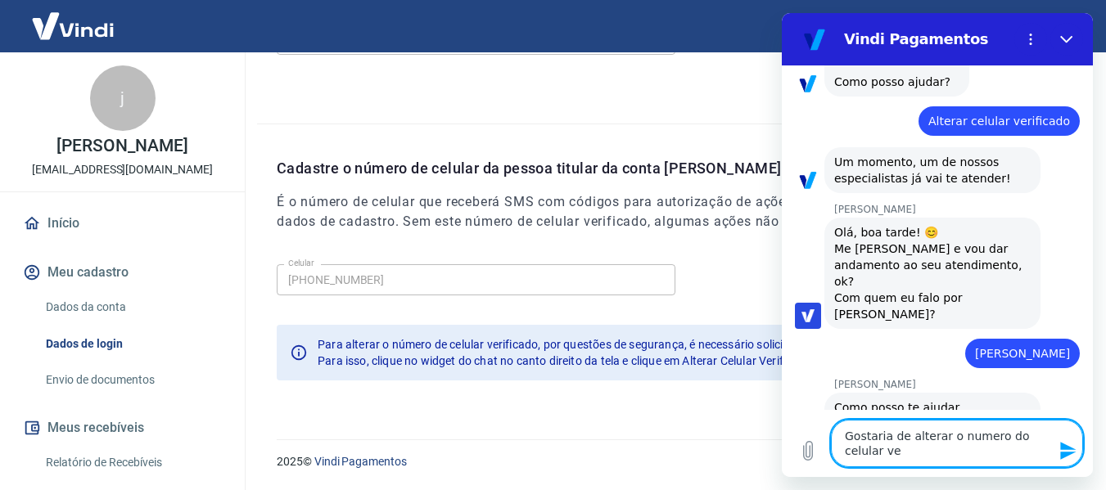
type textarea "Gostaria de alterar o numero do celular ver"
type textarea "x"
type textarea "Gostaria de alterar o numero do celular veri"
type textarea "x"
type textarea "Gostaria de alterar o numero do celular verif"
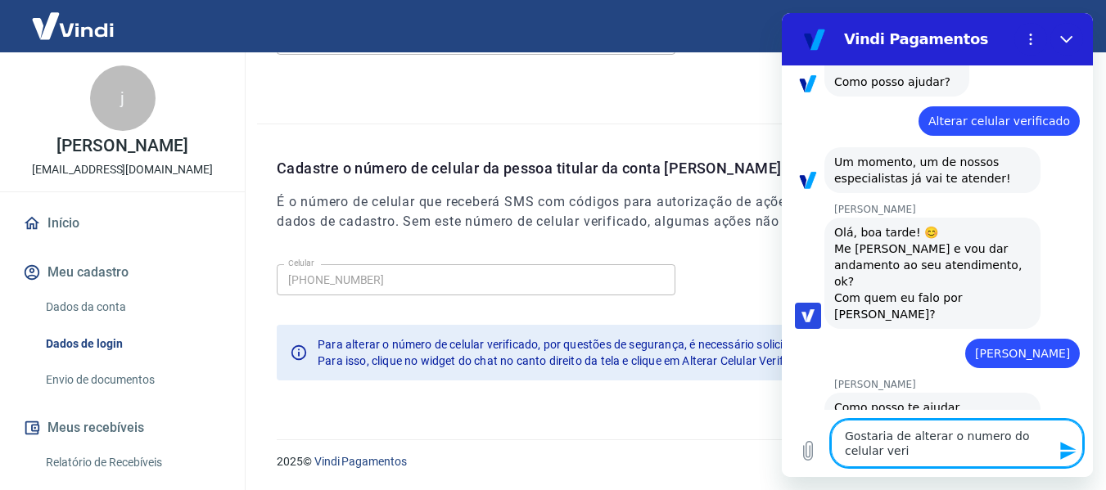
type textarea "x"
type textarea "Gostaria de alterar o numero do celular verifi"
type textarea "x"
type textarea "Gostaria de alterar o numero do celular verific"
type textarea "x"
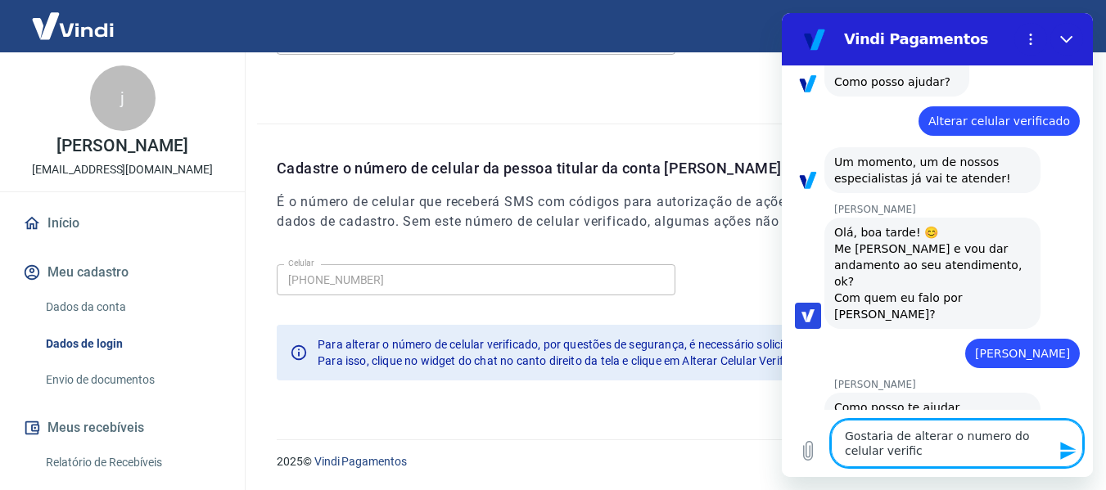
type textarea "Gostaria de alterar o numero do celular verifica"
type textarea "x"
type textarea "Gostaria de alterar o numero do celular verificad"
type textarea "x"
type textarea "Gostaria de alterar o numero do celular verificado"
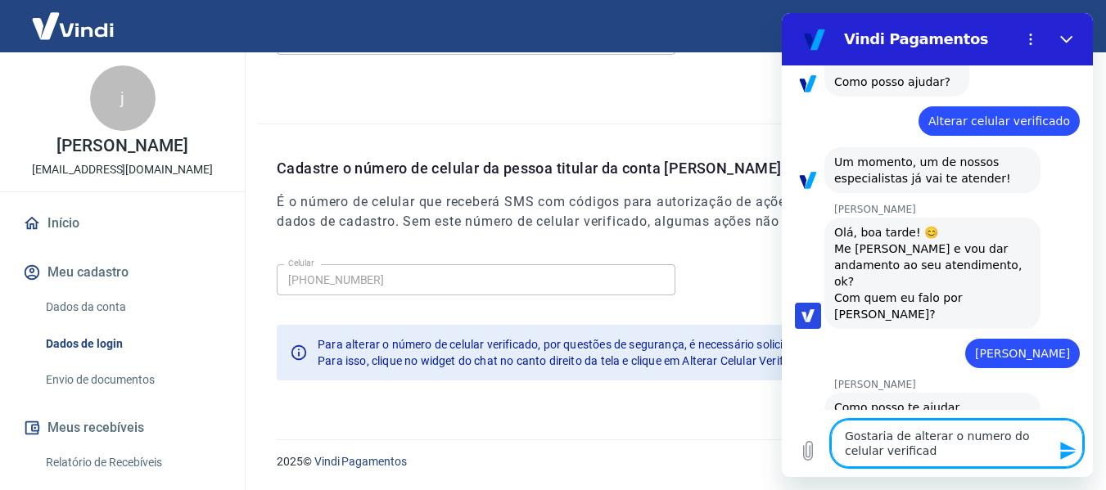
type textarea "x"
type textarea "Gostaria de alterar o numero do celular verificado"
type textarea "x"
type textarea "Gostaria de alterar o numero do celular verificado"
type textarea "x"
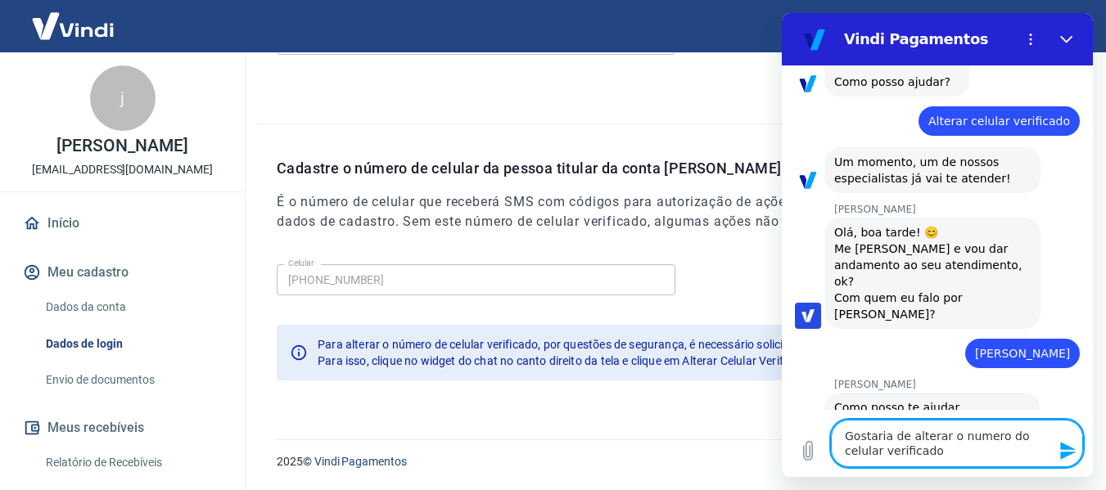
type textarea "Gostaria de alterar o numero do celular verificado"
type textarea "x"
type textarea "Gostaria de alterar o numero do celular verificado d"
type textarea "x"
type textarea "Gostaria de alterar o numero do celular verificado do"
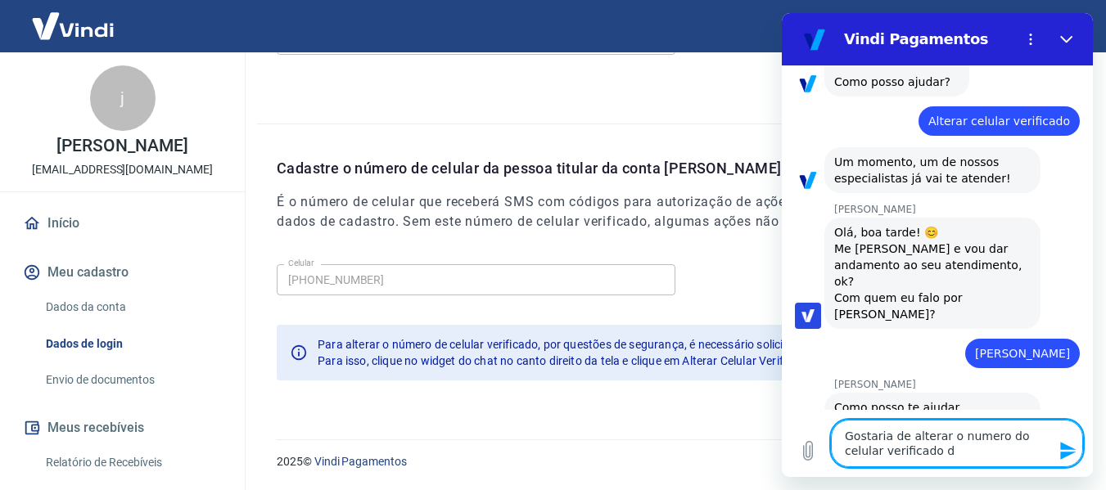
type textarea "x"
type textarea "Gostaria de alterar o numero do celular verificado do"
type textarea "x"
type textarea "Gostaria de alterar o numero do celular verificado do m"
type textarea "x"
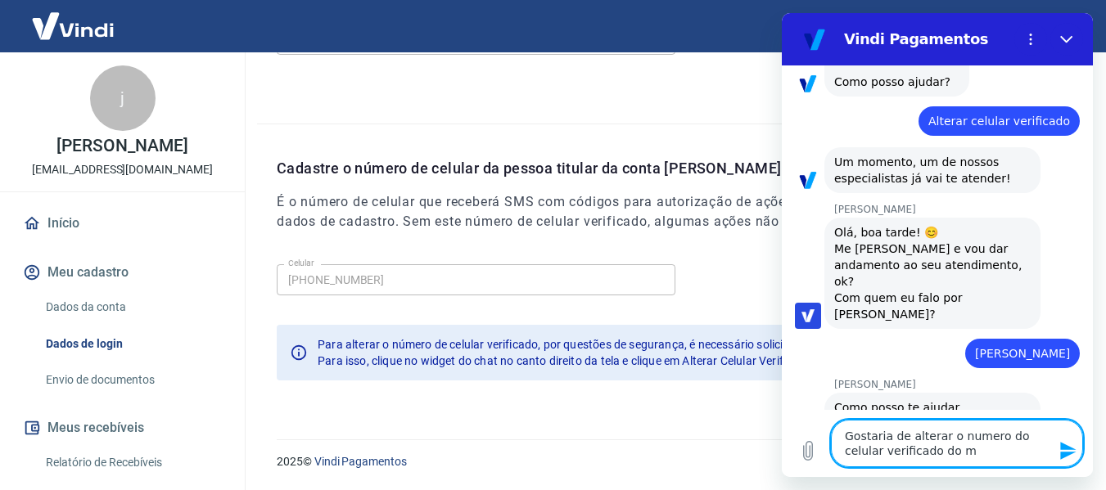
type textarea "Gostaria de alterar o numero do celular verificado do me"
type textarea "x"
type textarea "Gostaria de alterar o numero do celular verificado do meu"
type textarea "x"
type textarea "Gostaria de alterar o numero do celular verificado do meu"
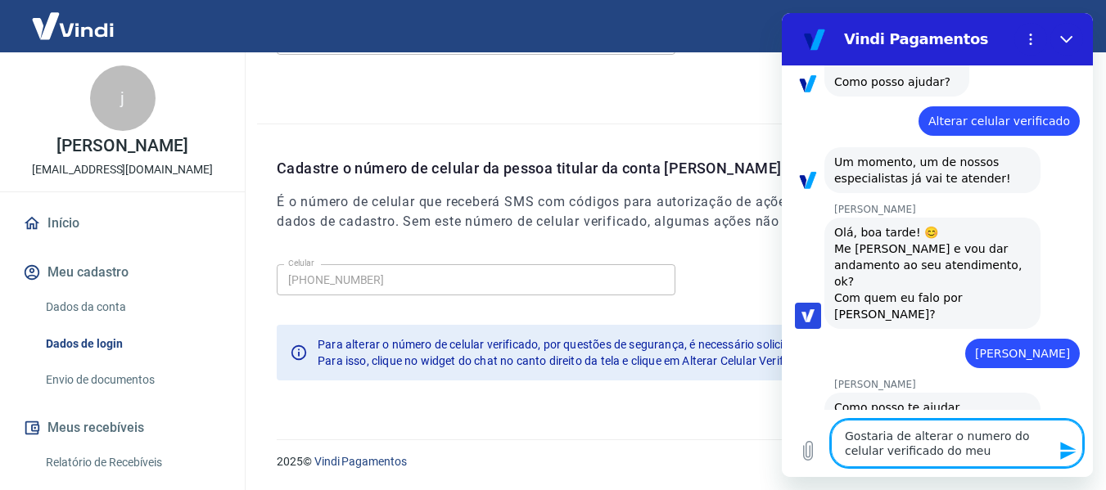
type textarea "x"
type textarea "Gostaria de alterar o numero do celular verificado do meu l"
type textarea "x"
type textarea "Gostaria de alterar o numero do celular verificado do meu lo"
type textarea "x"
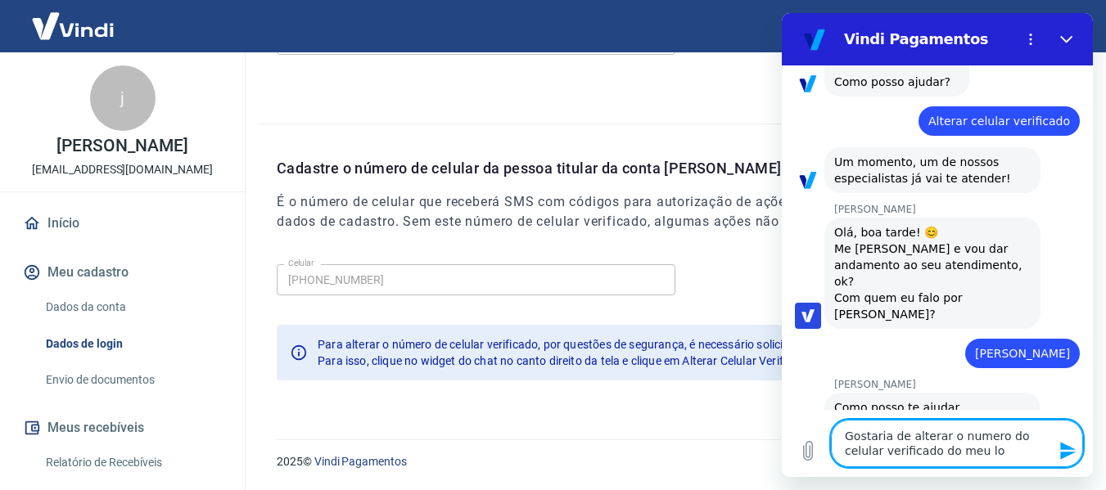
type textarea "Gostaria de alterar o numero do celular verificado do meu log"
type textarea "x"
type textarea "Gostaria de alterar o numero do celular verificado do meu log"
type textarea "x"
type textarea "Gostaria de alterar o numero do celular verificado do meu log i"
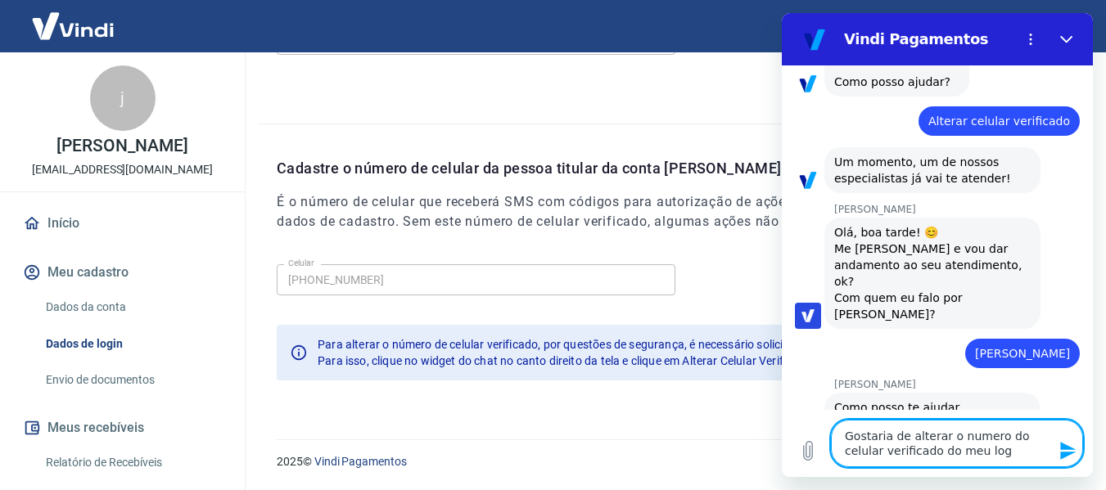
type textarea "x"
type textarea "Gostaria de alterar o numero do celular verificado do meu log in"
type textarea "x"
type textarea "Gostaria de alterar o numero do celular verificado do meu log in"
type textarea "x"
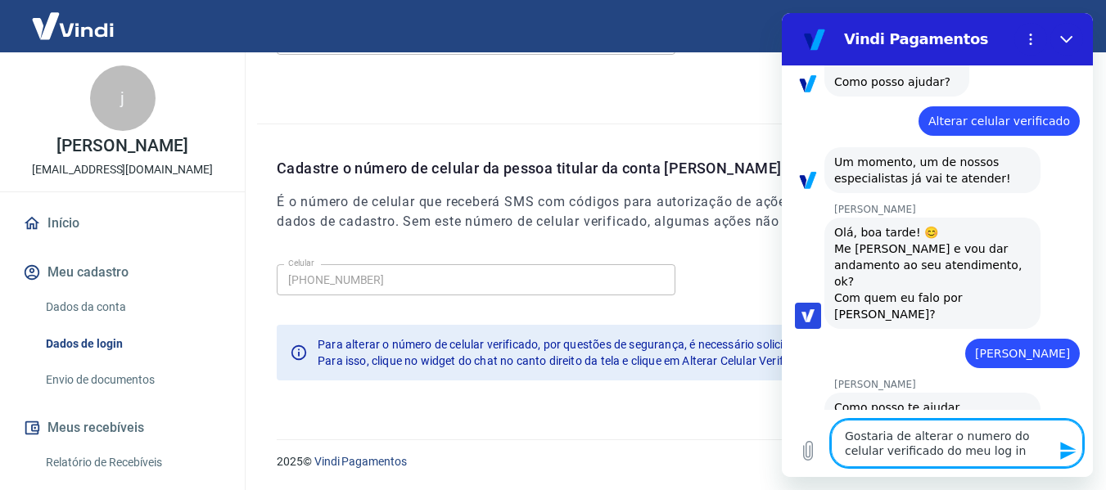
type textarea "Gostaria de alterar o numero do celular verificado do meu log in p"
type textarea "x"
type textarea "Gostaria de alterar o numero do celular verificado do meu log in pa"
type textarea "x"
type textarea "Gostaria de alterar o numero do celular verificado do meu log in par"
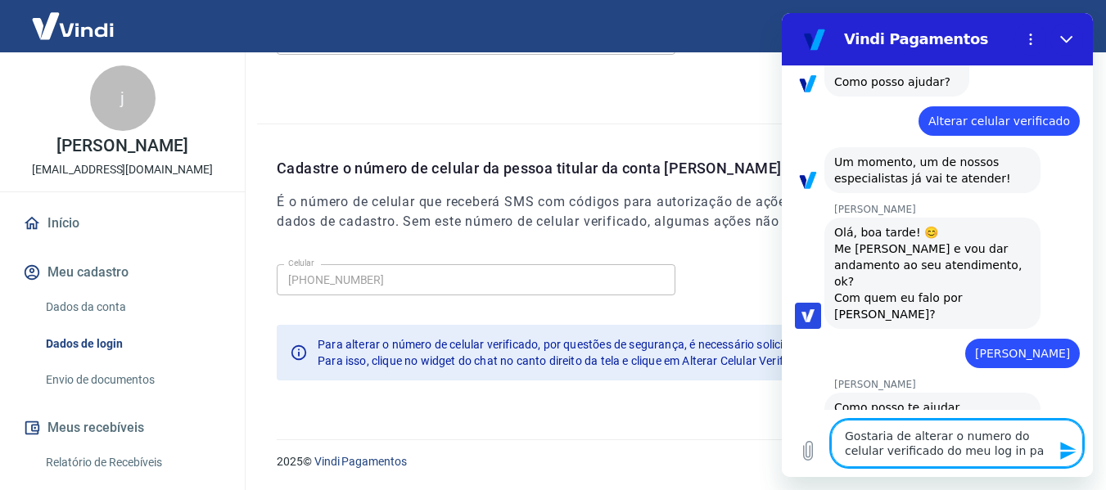
type textarea "x"
type textarea "Gostaria de alterar o numero do celular verificado do meu log in para"
type textarea "x"
type textarea "Gostaria de alterar o numero do celular verificado do meu log in para"
type textarea "x"
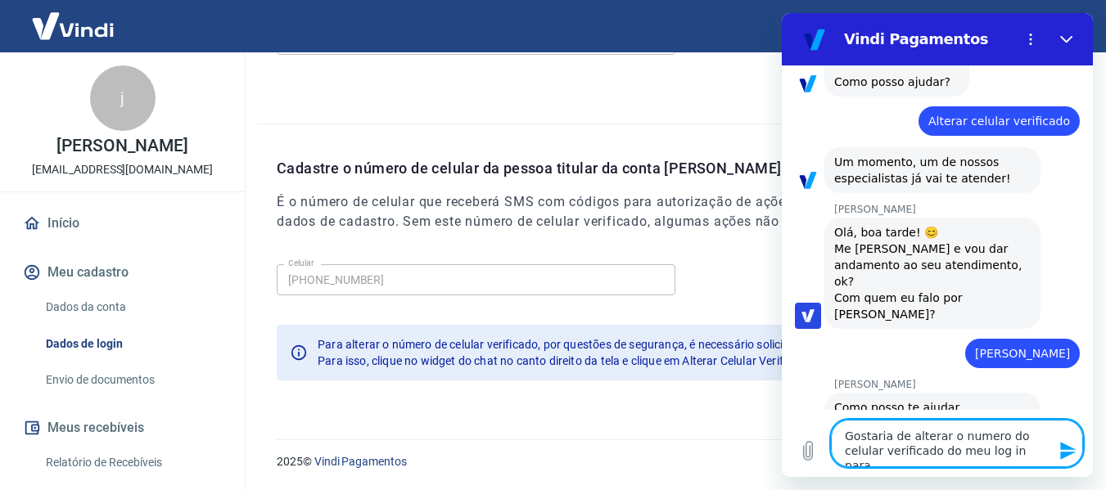
type textarea "Gostaria de alterar o numero do celular verificado do meu log in para 1"
type textarea "x"
type textarea "Gostaria de alterar o numero do celular verificado do meu log in para 11"
type textarea "x"
type textarea "Gostaria de alterar o numero do celular verificado do meu log in para 11"
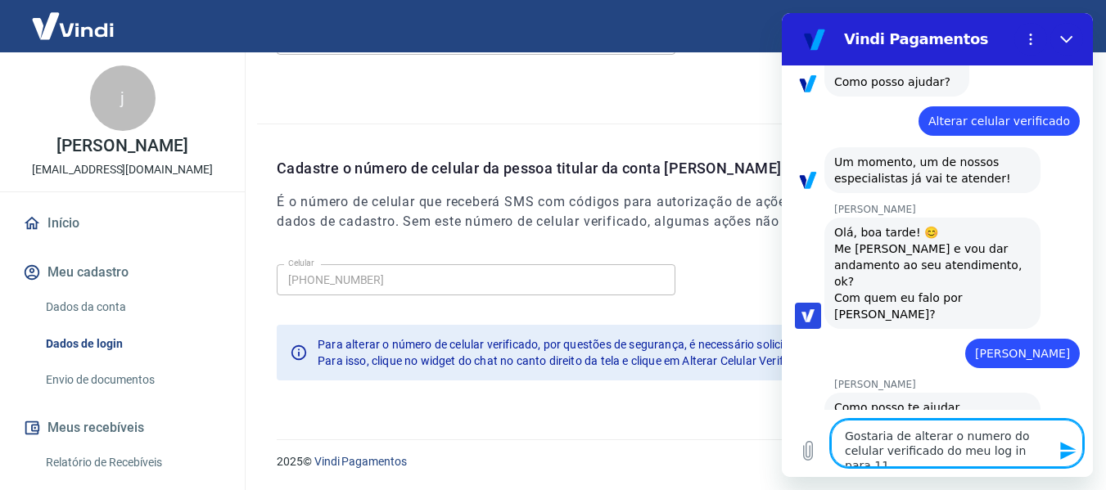
type textarea "x"
type textarea "Gostaria de alterar o numero do celular verificado do meu log in para 11 9"
type textarea "x"
type textarea "Gostaria de alterar o numero do celular verificado do meu log in para 11 99"
type textarea "x"
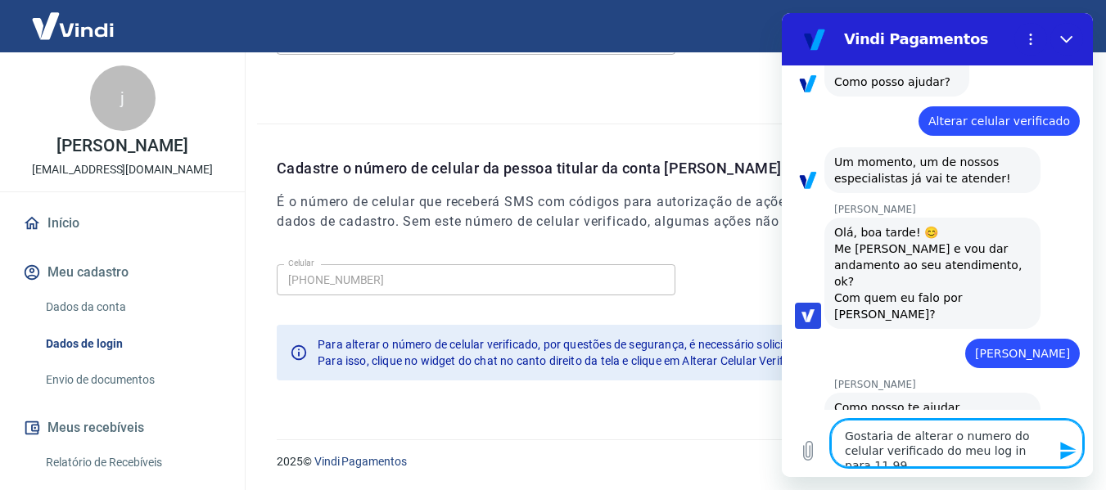
type textarea "Gostaria de alterar o numero do celular verificado do meu log in para 11 995"
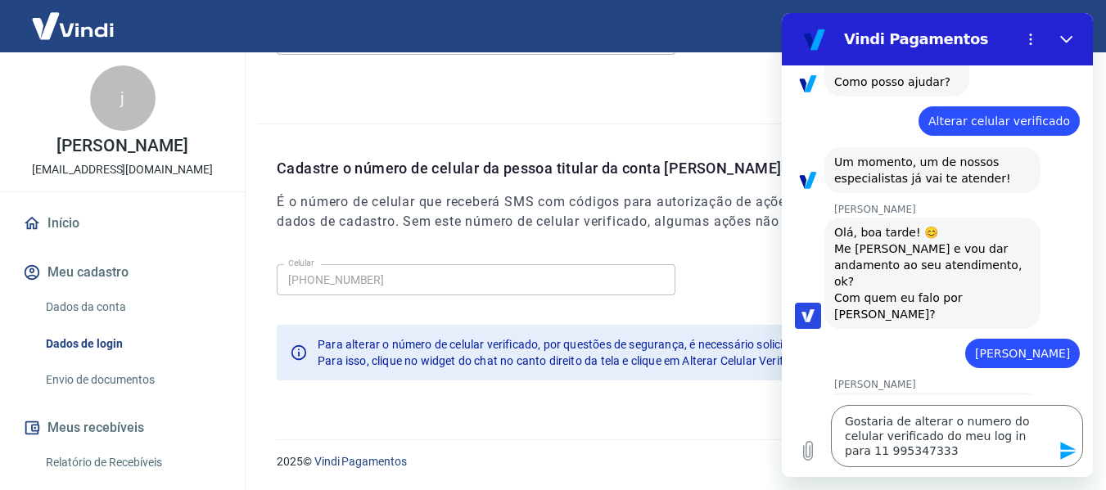
click at [1061, 449] on icon "Enviar mensagem" at bounding box center [1068, 451] width 16 height 18
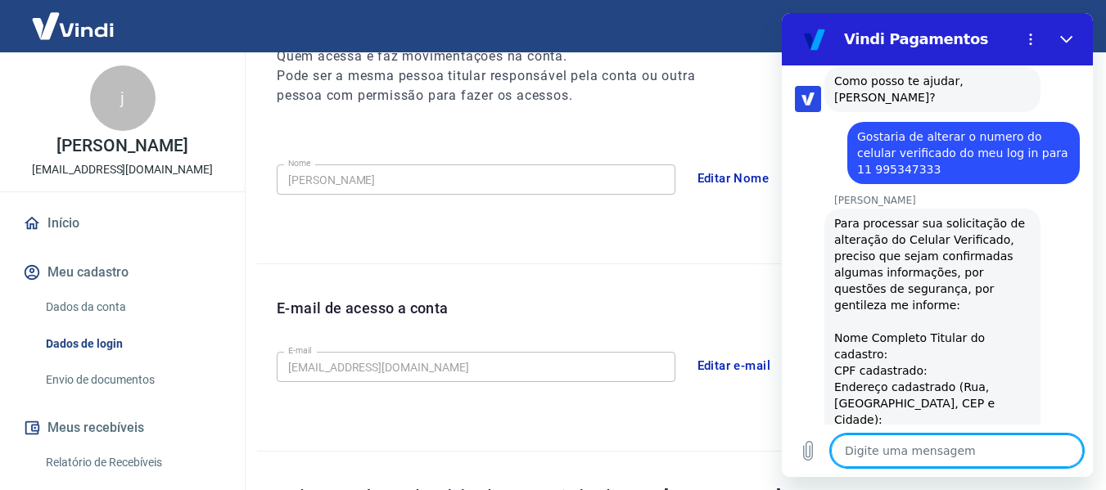
scroll to position [413, 0]
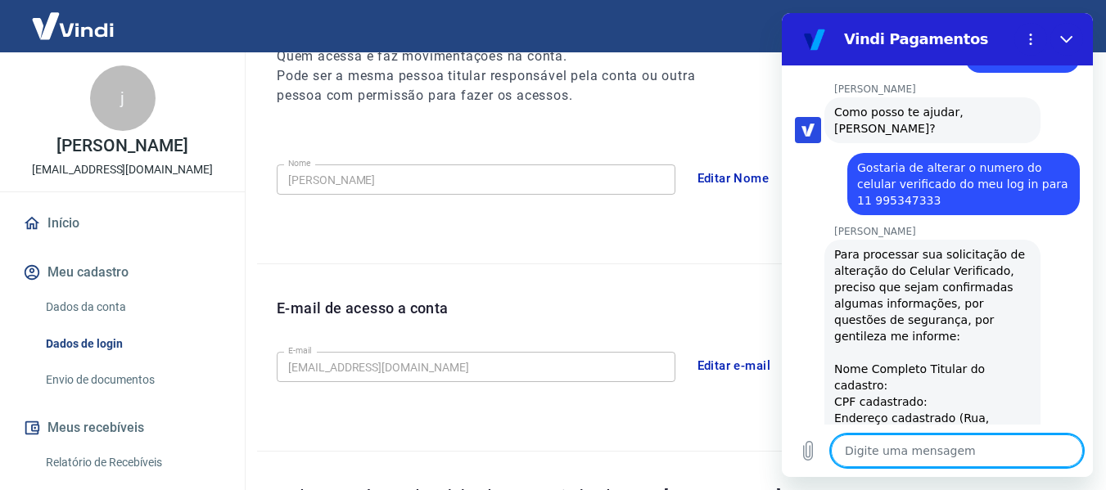
drag, startPoint x: 1086, startPoint y: 327, endPoint x: 1889, endPoint y: 278, distance: 803.7
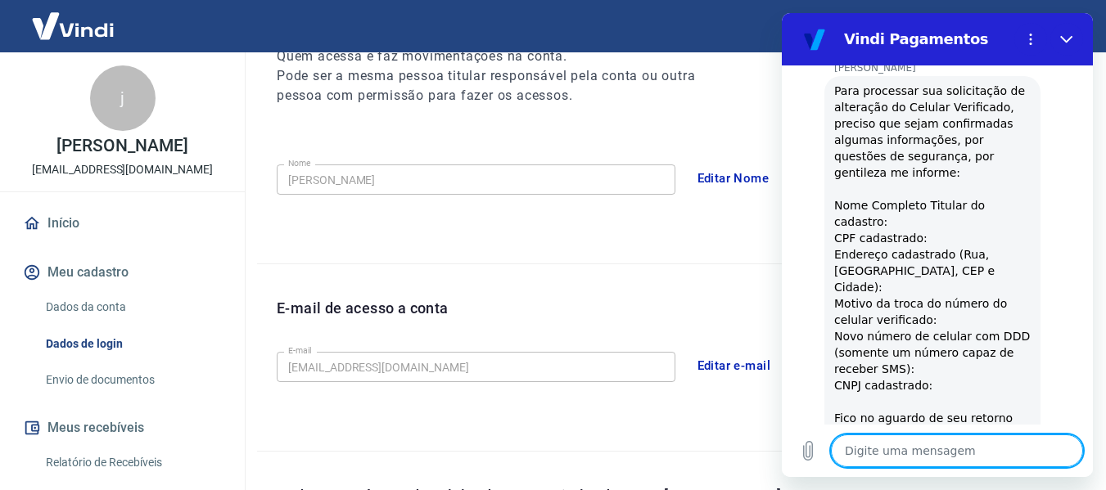
scroll to position [588, 0]
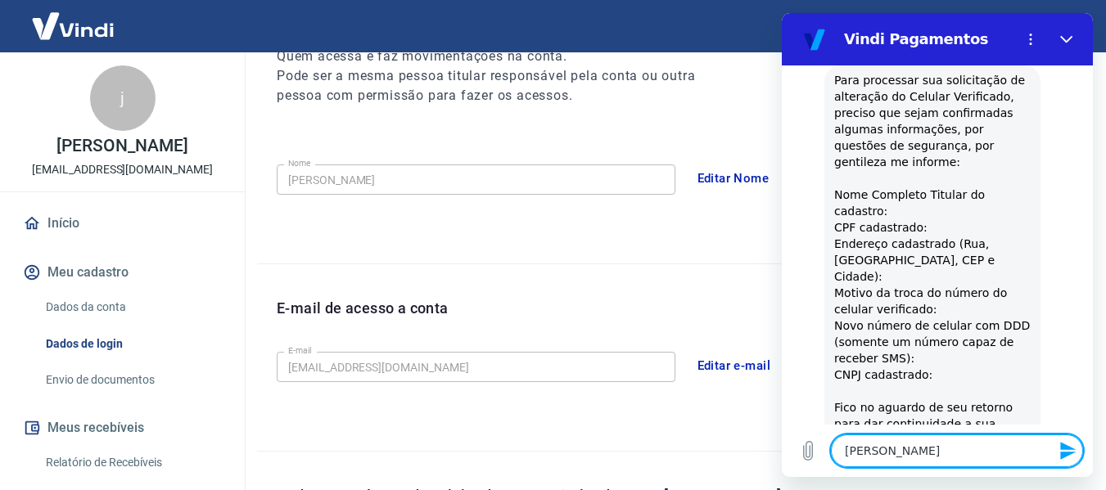
click at [1070, 453] on icon "Enviar mensagem" at bounding box center [1068, 451] width 16 height 18
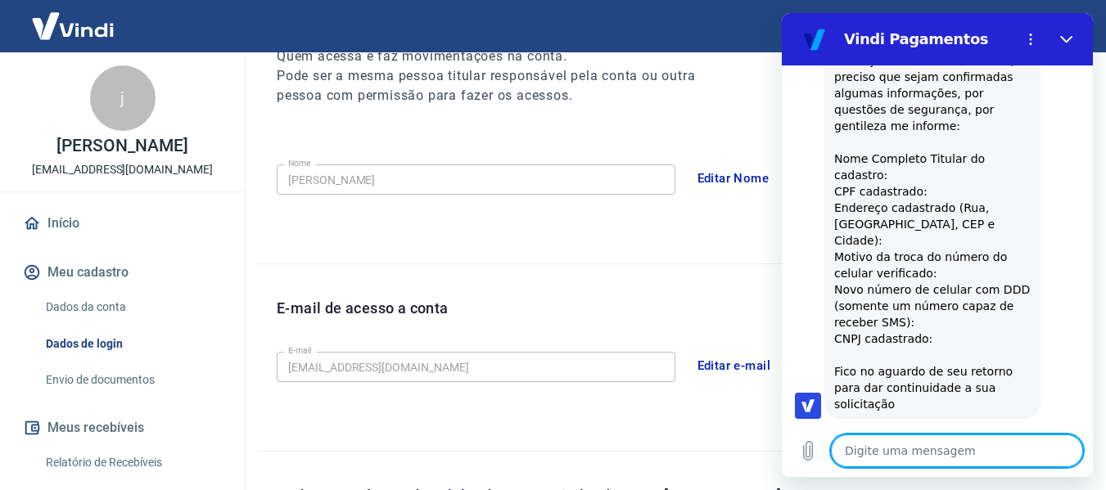
scroll to position [627, 0]
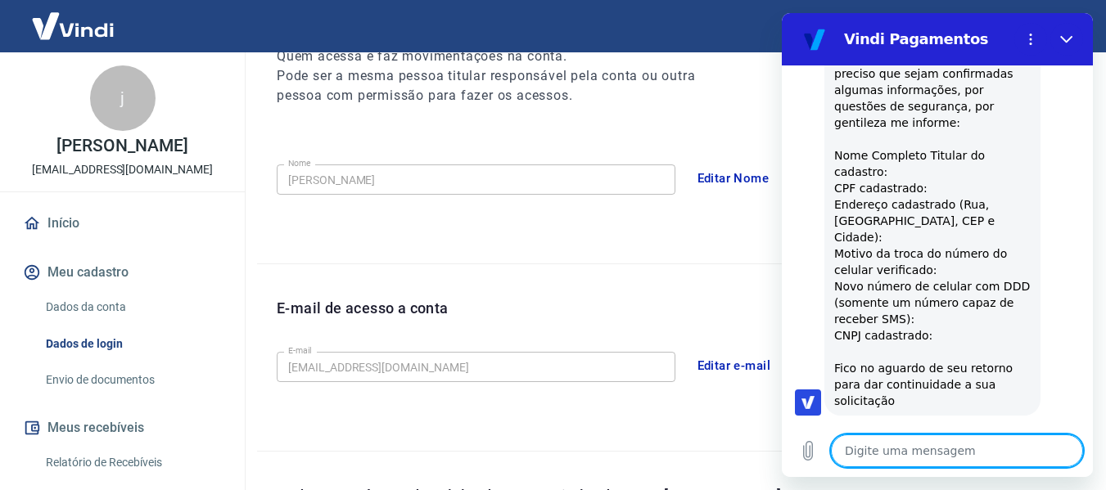
click at [923, 459] on textarea at bounding box center [957, 451] width 252 height 33
click at [1063, 442] on icon "Enviar mensagem" at bounding box center [1069, 451] width 20 height 20
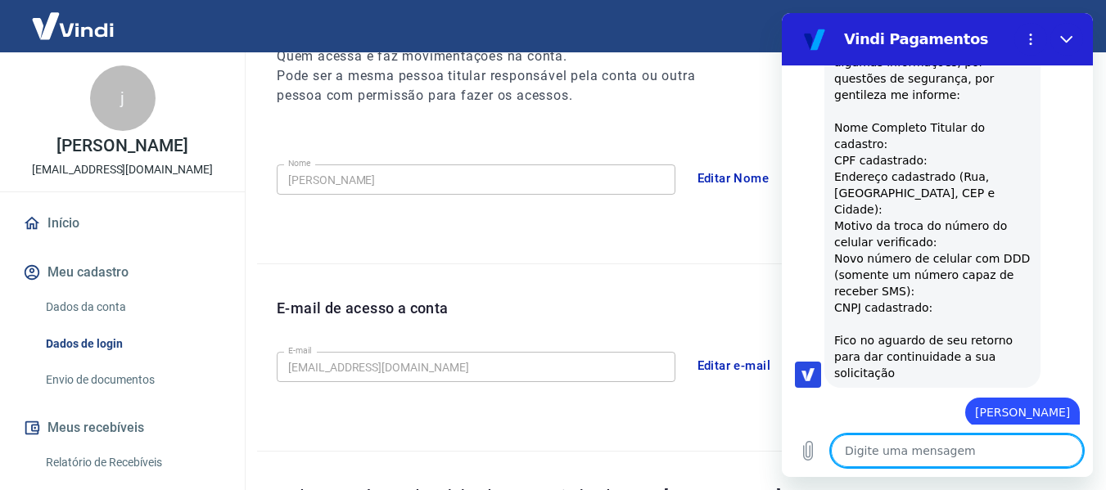
scroll to position [658, 0]
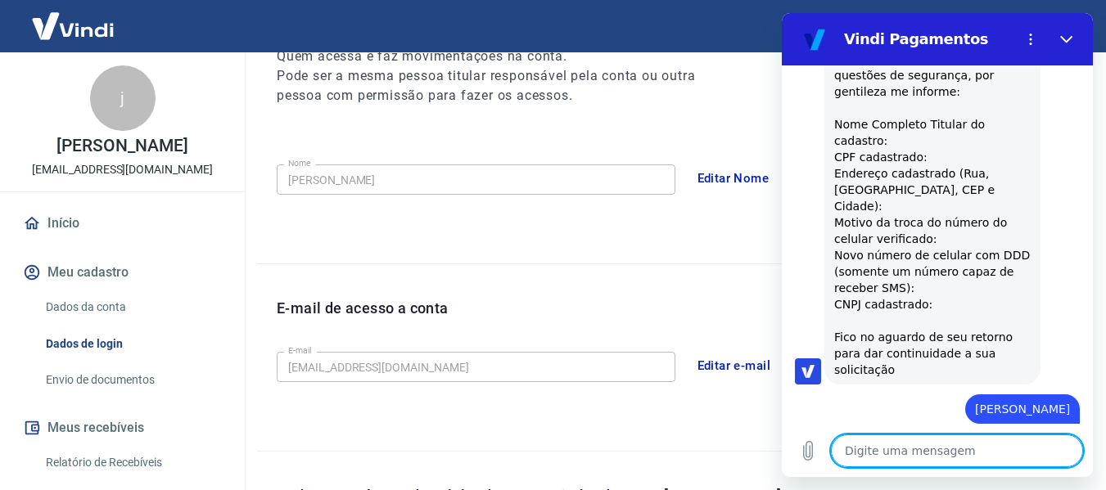
click at [881, 443] on textarea at bounding box center [957, 451] width 252 height 33
click at [1070, 450] on icon "Enviar mensagem" at bounding box center [1069, 451] width 20 height 20
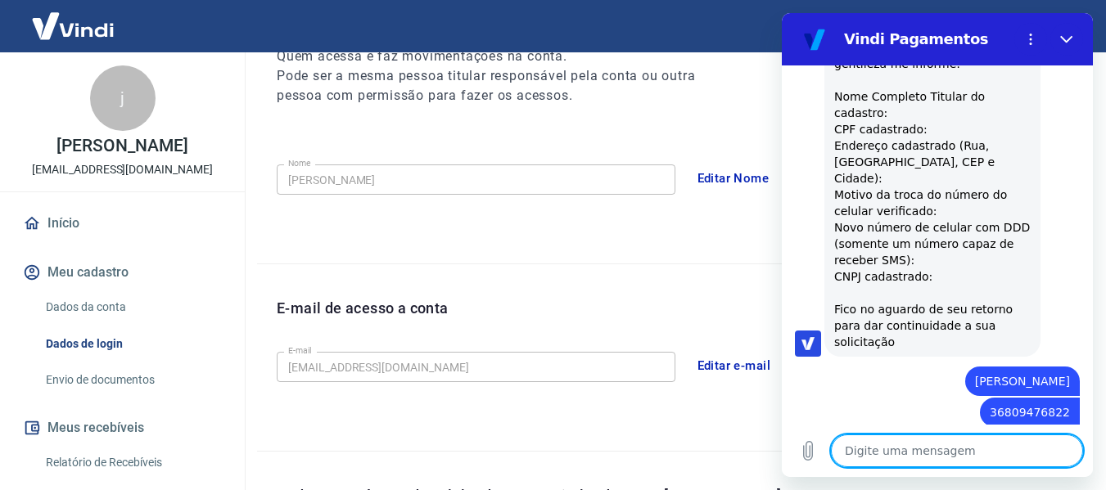
scroll to position [689, 0]
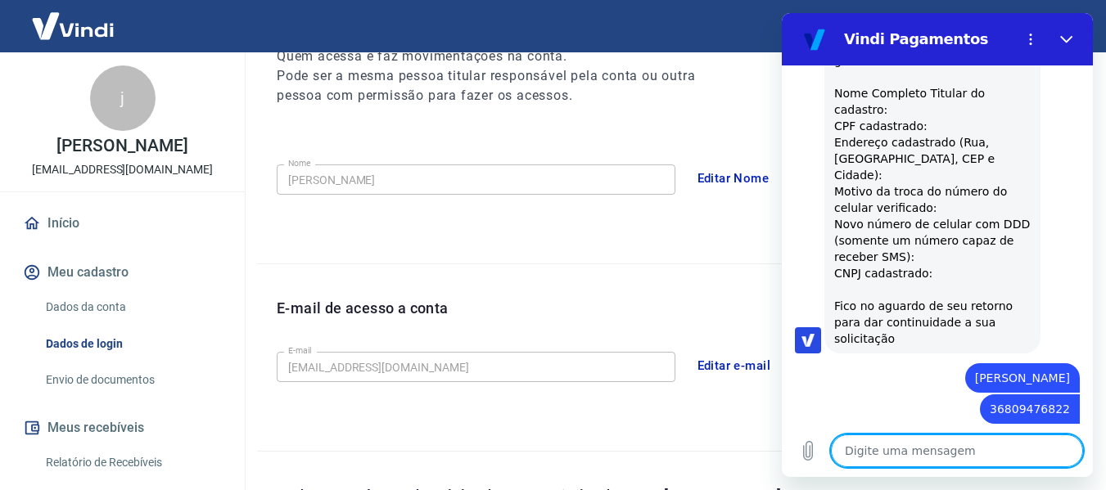
click at [936, 458] on textarea at bounding box center [957, 451] width 252 height 33
drag, startPoint x: 903, startPoint y: 448, endPoint x: 818, endPoint y: 440, distance: 85.5
click at [818, 440] on div "Digite uma mensagem CEP 041 x" at bounding box center [937, 451] width 311 height 52
click at [1066, 454] on icon "Enviar mensagem" at bounding box center [1068, 451] width 16 height 18
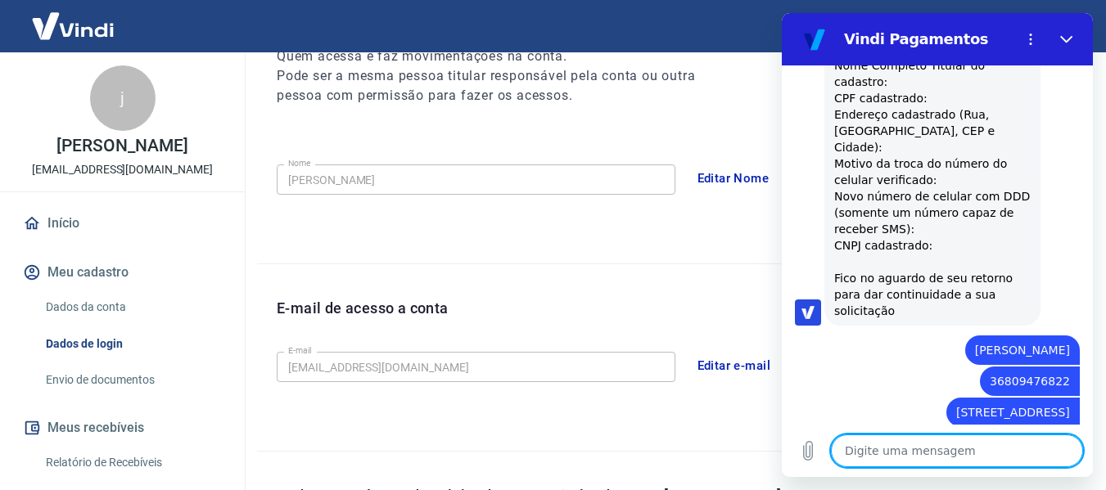
click at [876, 449] on textarea at bounding box center [957, 451] width 252 height 33
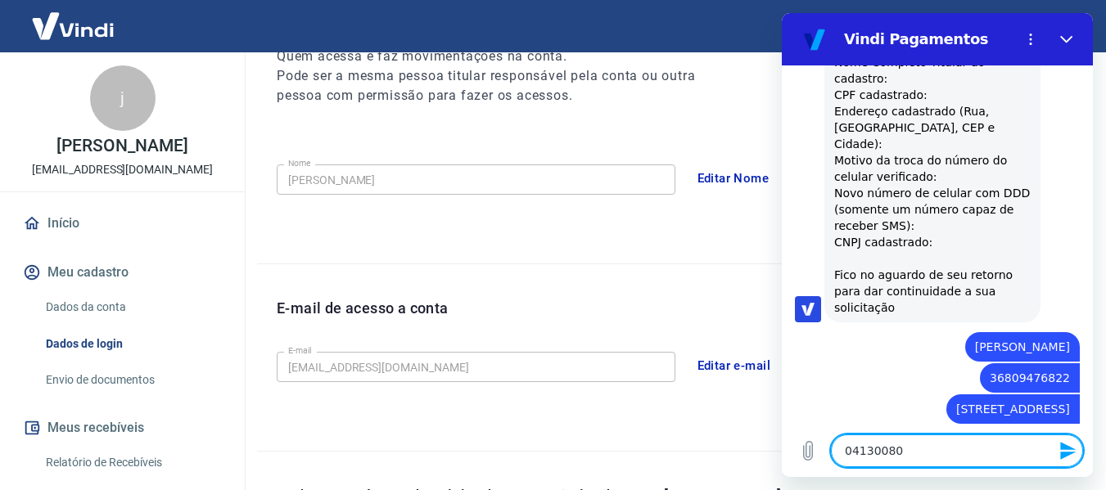
click at [1070, 447] on icon "Enviar mensagem" at bounding box center [1068, 451] width 16 height 18
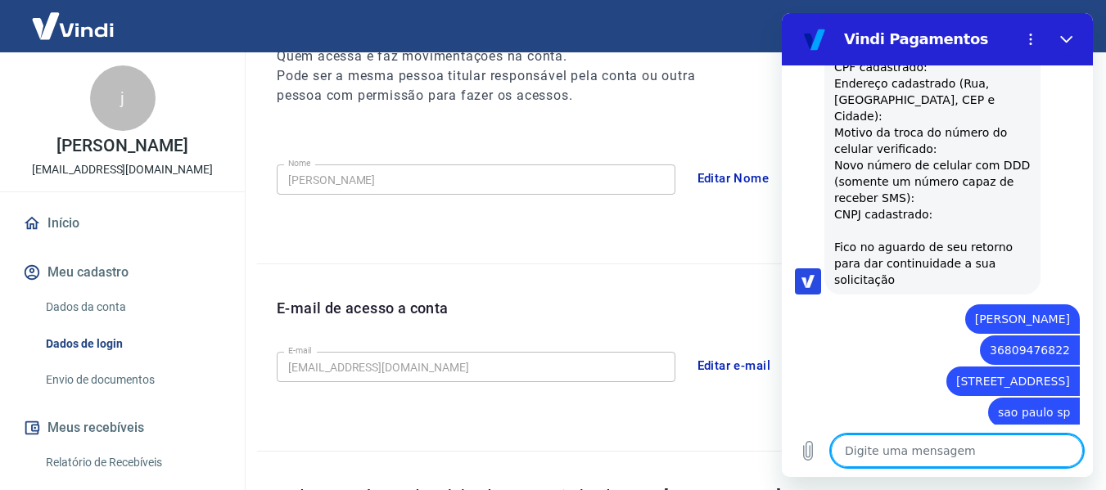
scroll to position [752, 0]
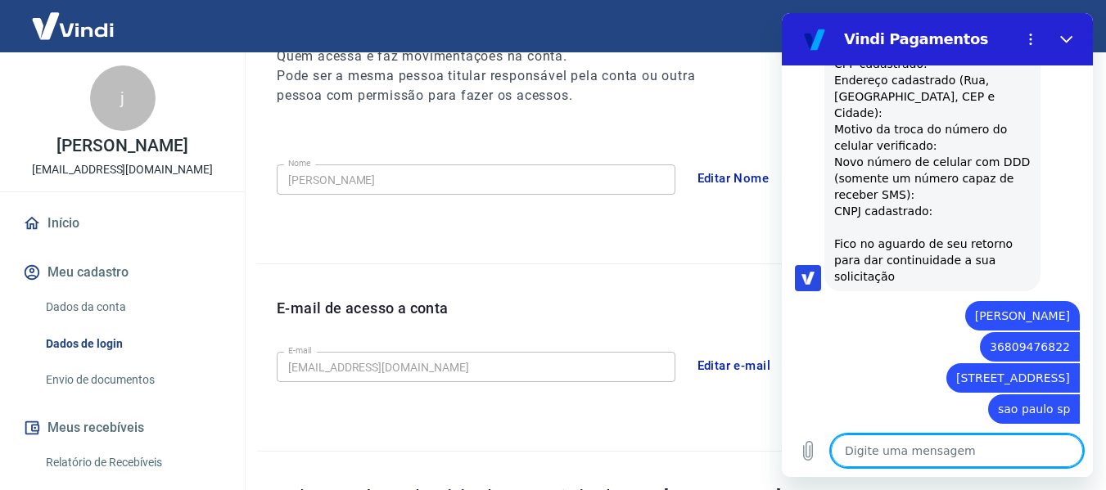
click at [878, 441] on textarea at bounding box center [957, 451] width 252 height 33
click at [1069, 454] on icon "Enviar mensagem" at bounding box center [1068, 451] width 16 height 18
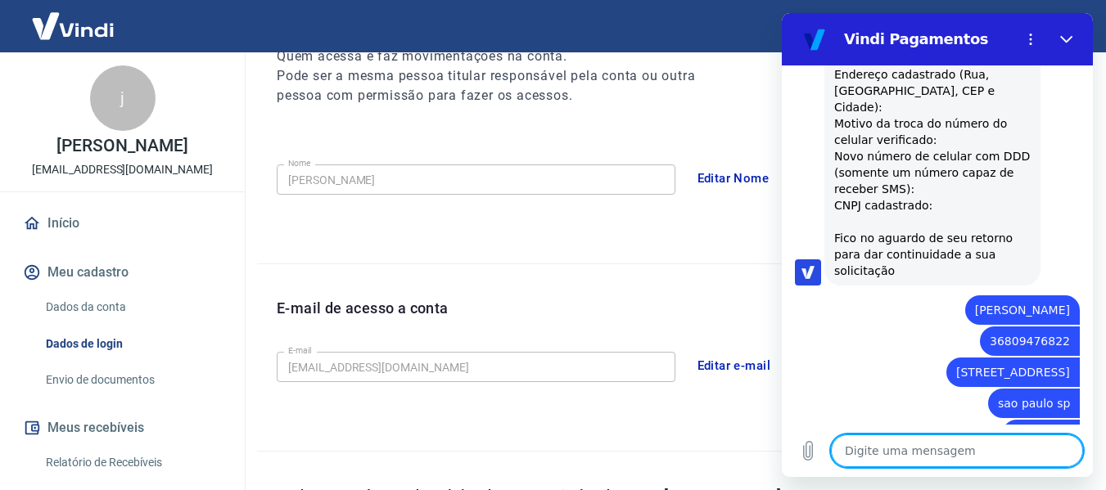
scroll to position [783, 0]
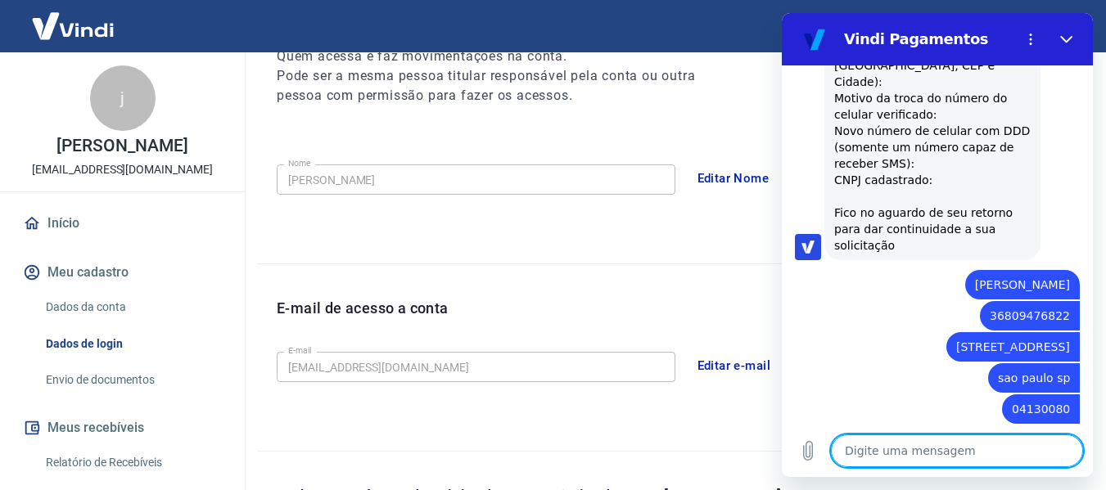
drag, startPoint x: 900, startPoint y: 454, endPoint x: 895, endPoint y: 393, distance: 60.8
click at [869, 438] on textarea at bounding box center [957, 451] width 252 height 33
click at [1068, 459] on icon "Enviar mensagem" at bounding box center [1069, 451] width 20 height 20
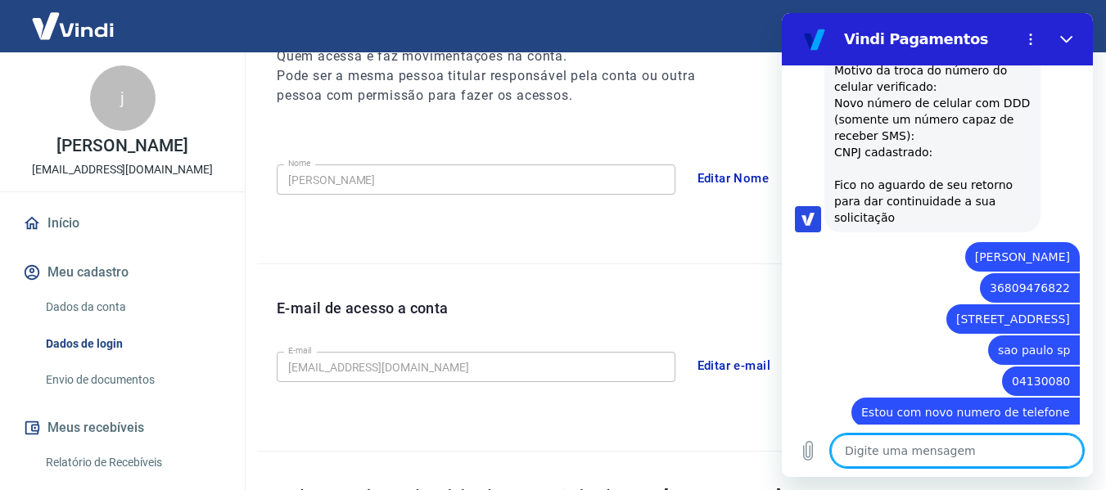
click at [935, 455] on textarea at bounding box center [957, 451] width 252 height 33
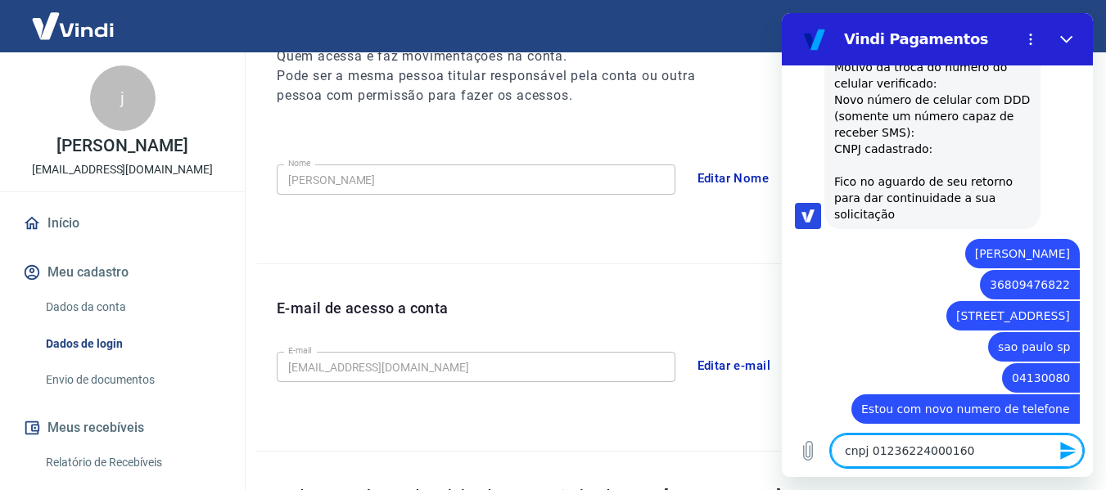
click at [1062, 452] on icon "Enviar mensagem" at bounding box center [1069, 451] width 20 height 20
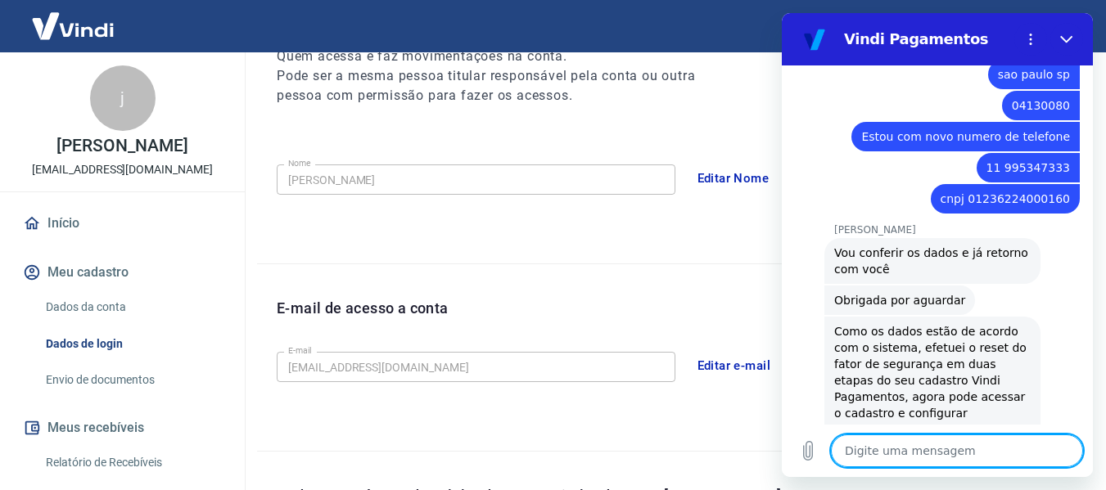
scroll to position [1158, 0]
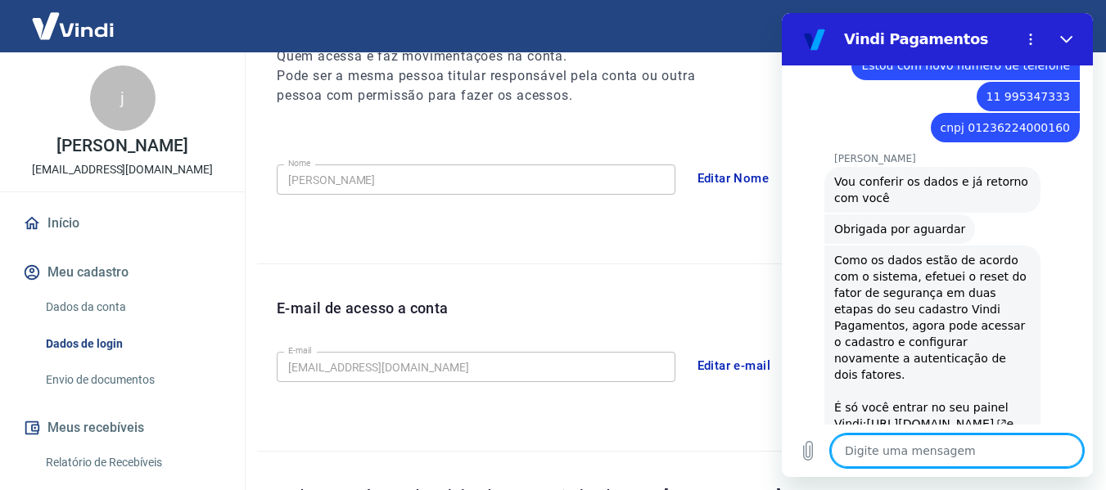
drag, startPoint x: 1087, startPoint y: 385, endPoint x: 1880, endPoint y: 476, distance: 797.6
click at [882, 418] on link "https://signin.yapay.com.br/login/intermediador" at bounding box center [937, 424] width 140 height 13
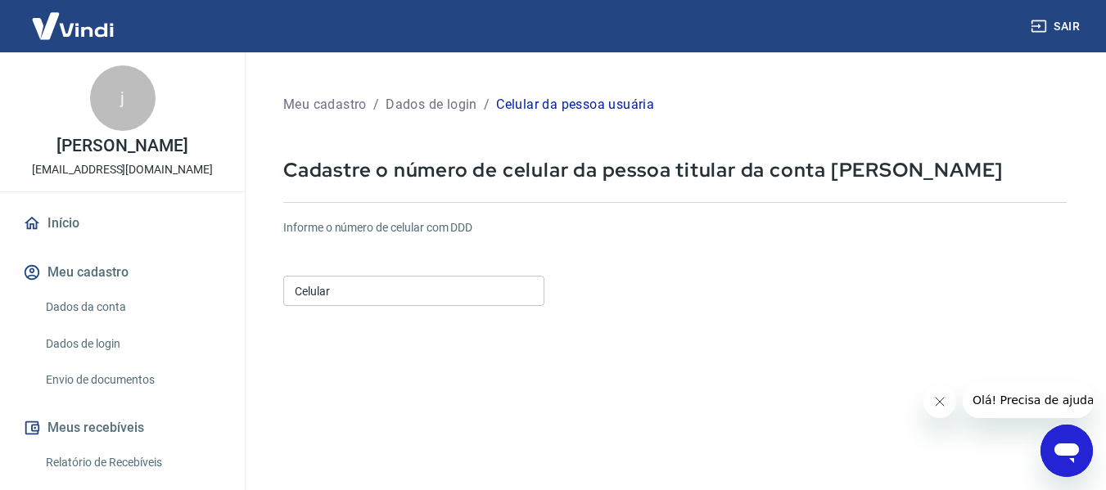
click at [368, 291] on input "Celular" at bounding box center [413, 291] width 261 height 30
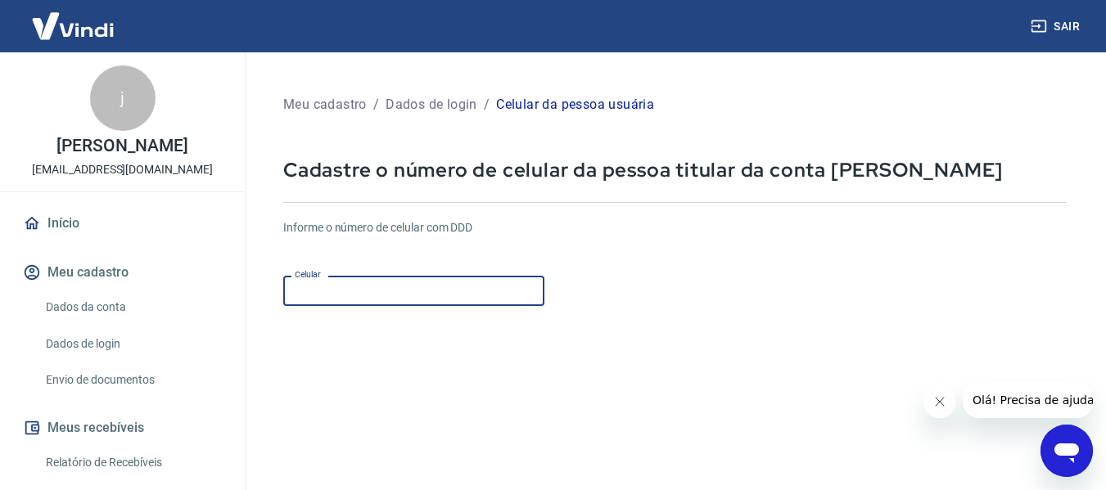
type input "[PHONE_NUMBER]"
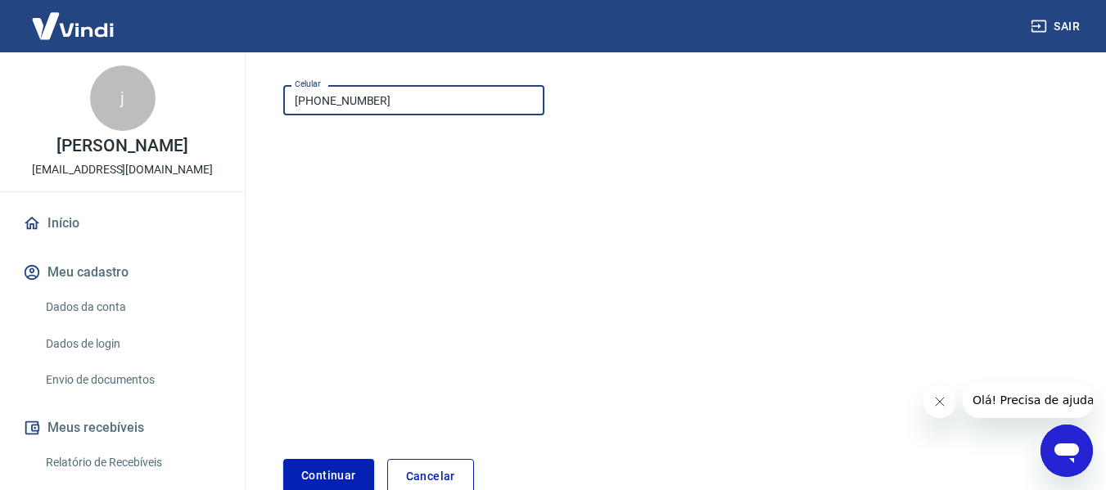
scroll to position [203, 0]
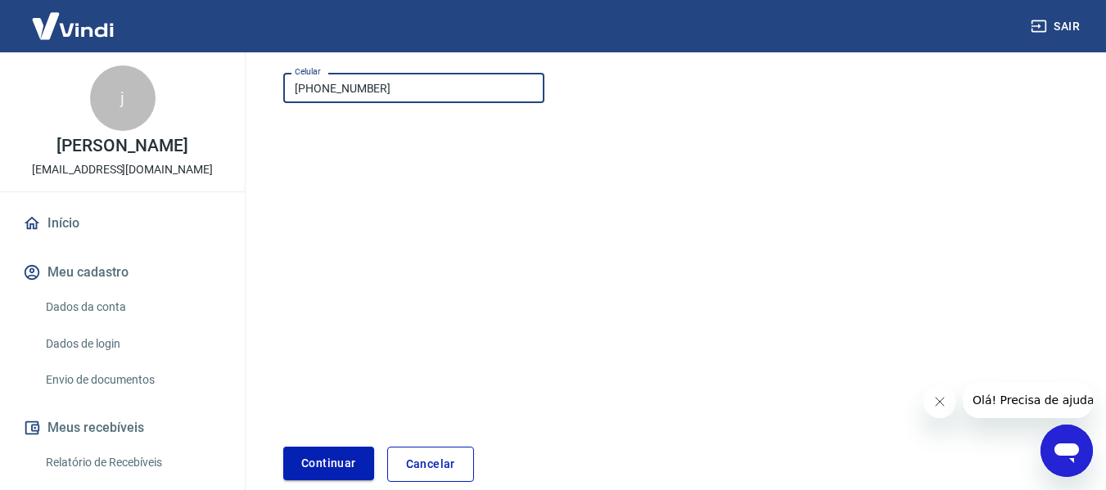
click at [321, 462] on button "Continuar" at bounding box center [328, 464] width 91 height 34
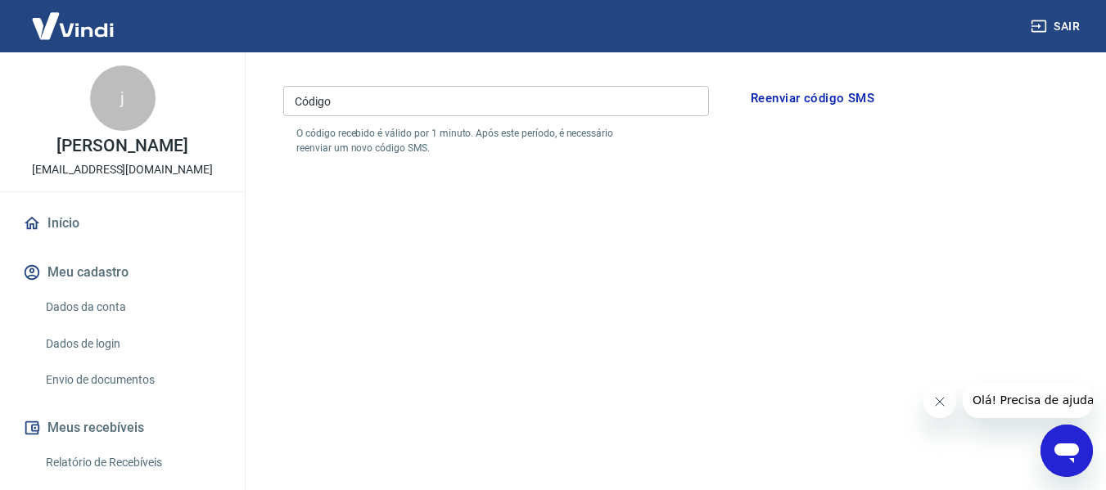
click at [331, 106] on input "Código" at bounding box center [496, 101] width 426 height 30
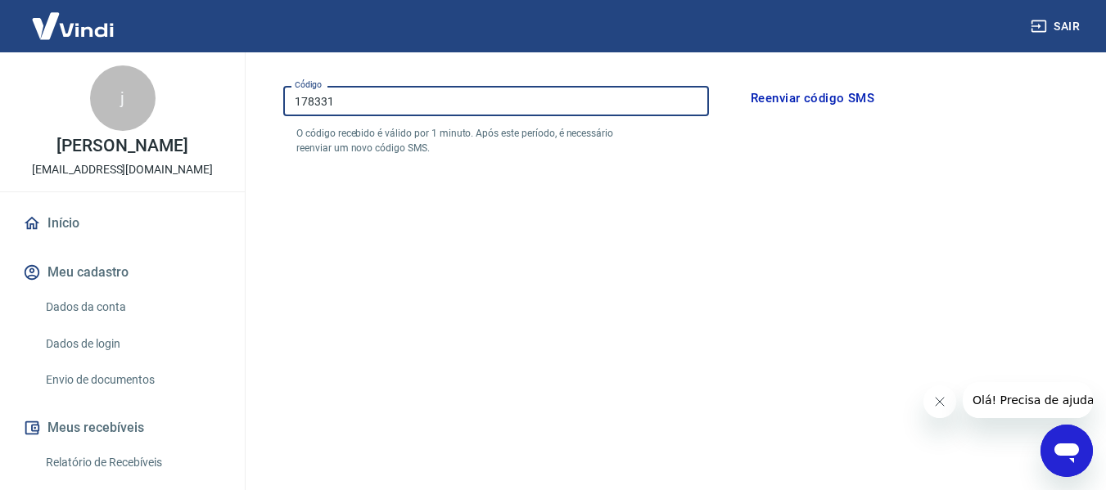
type input "178331"
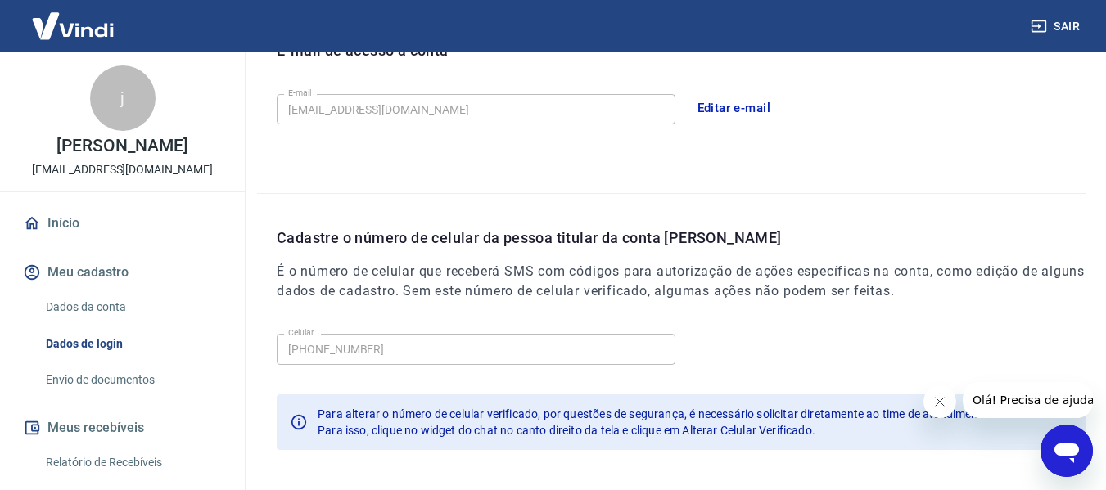
scroll to position [558, 0]
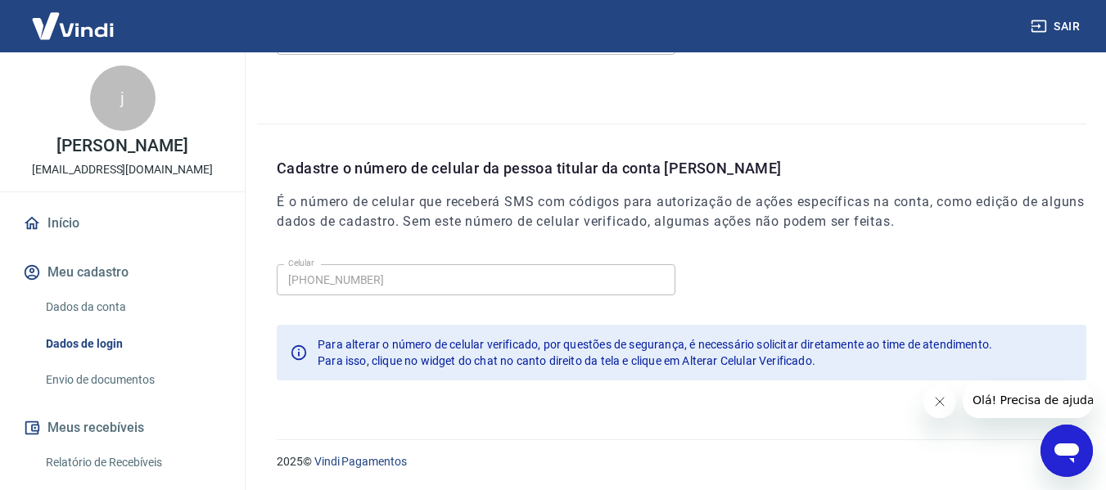
click at [600, 348] on span "Para alterar o número de celular verificado, por questões de segurança, é neces…" at bounding box center [655, 344] width 675 height 13
click at [941, 397] on icon "Fechar mensagem da empresa" at bounding box center [938, 401] width 13 height 13
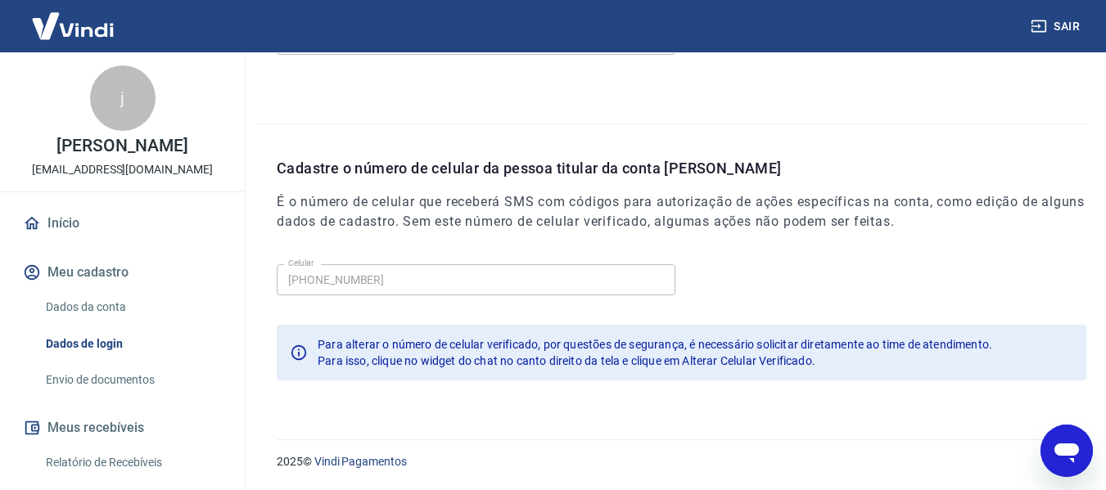
click at [1086, 454] on div "Abrir janela de mensagens" at bounding box center [1066, 451] width 49 height 49
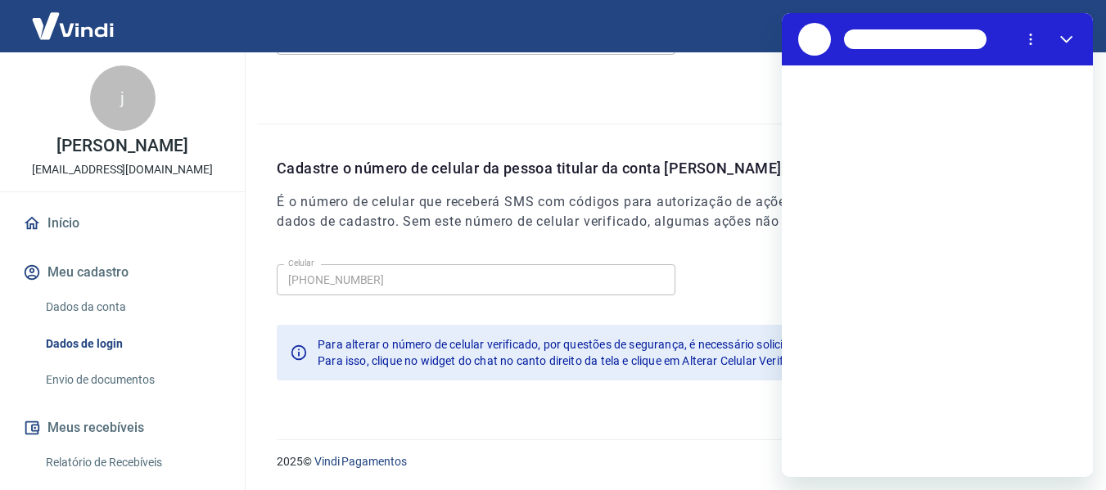
scroll to position [0, 0]
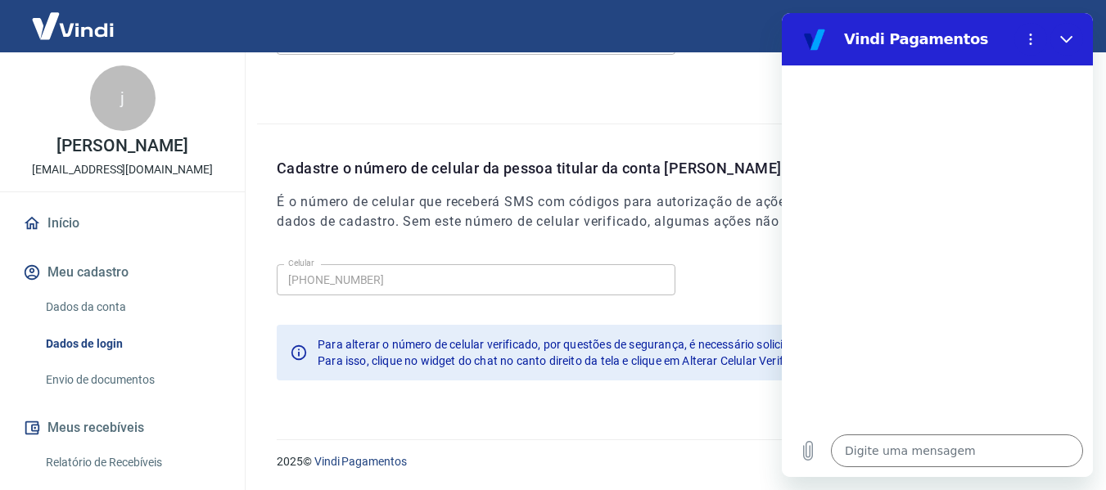
click at [952, 416] on div at bounding box center [937, 244] width 311 height 359
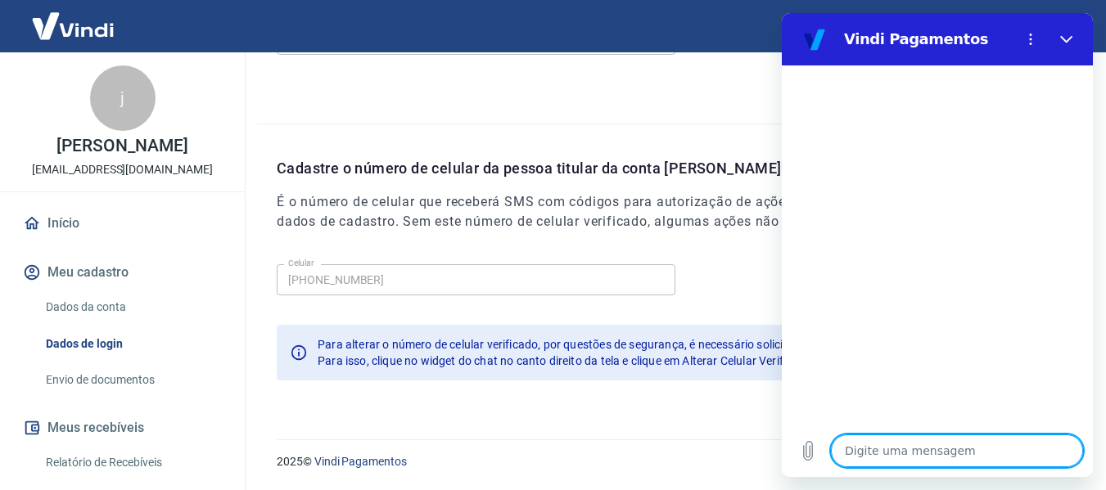
click at [939, 445] on textarea at bounding box center [957, 451] width 252 height 33
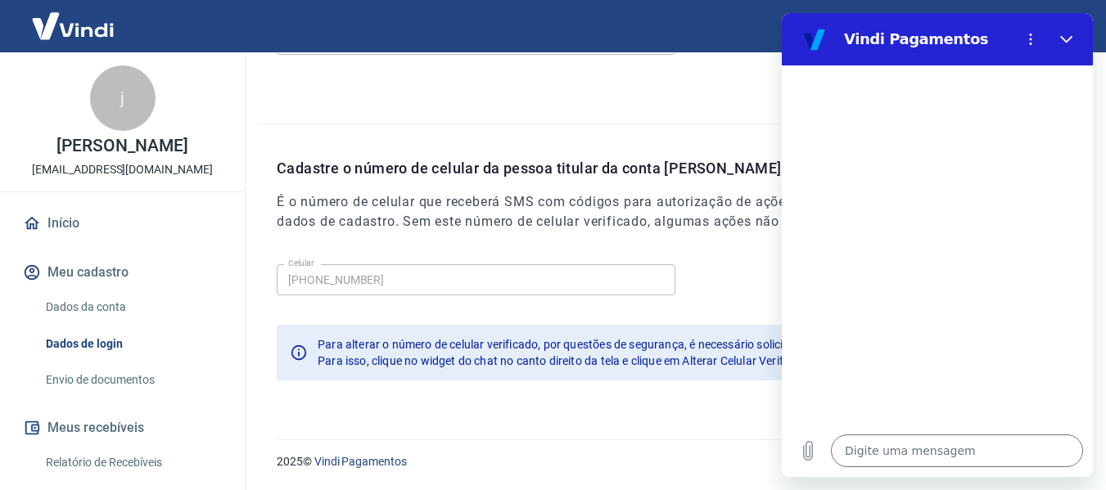
click at [910, 205] on div at bounding box center [937, 244] width 311 height 359
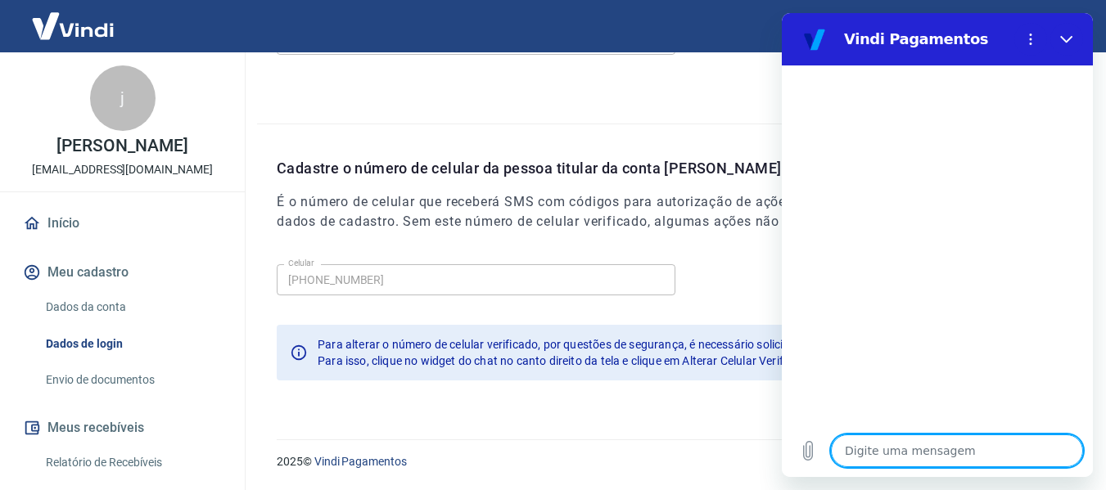
click at [919, 445] on textarea at bounding box center [957, 451] width 252 height 33
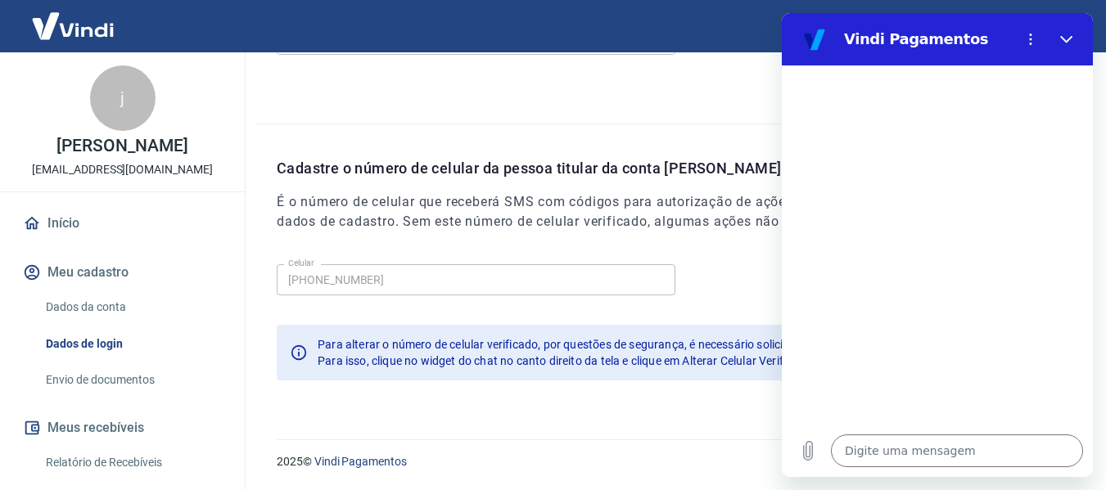
click at [705, 142] on div "Cadastre o número de celular da pessoa titular da conta [PERSON_NAME] É o númer…" at bounding box center [671, 261] width 829 height 275
click at [665, 102] on div "E-mail de acesso a conta E-mail [EMAIL_ADDRESS][DOMAIN_NAME] E-mail Editar e-ma…" at bounding box center [671, 30] width 829 height 187
click at [487, 102] on div "E-mail de acesso a conta E-mail [EMAIL_ADDRESS][DOMAIN_NAME] E-mail Editar e-ma…" at bounding box center [671, 30] width 829 height 187
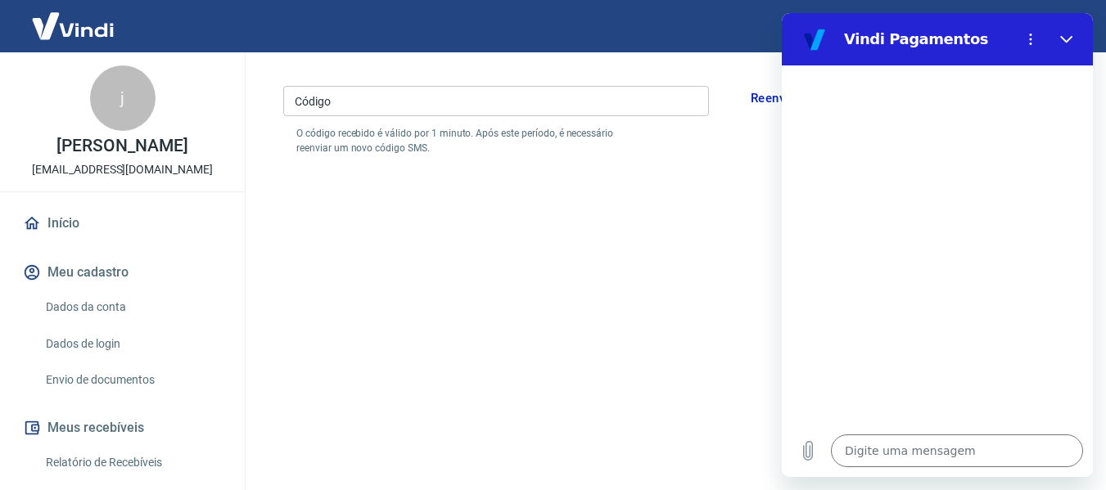
click at [724, 189] on form "Por favor, informe o código enviado por SMS para o número de celular informado …" at bounding box center [674, 277] width 783 height 535
click at [1069, 41] on icon "Fechar" at bounding box center [1066, 39] width 13 height 13
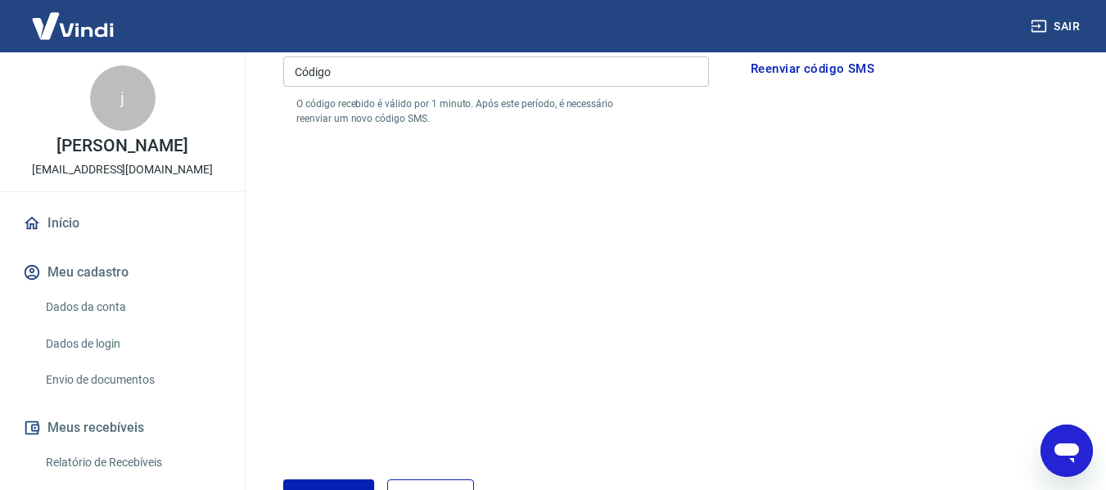
scroll to position [347, 0]
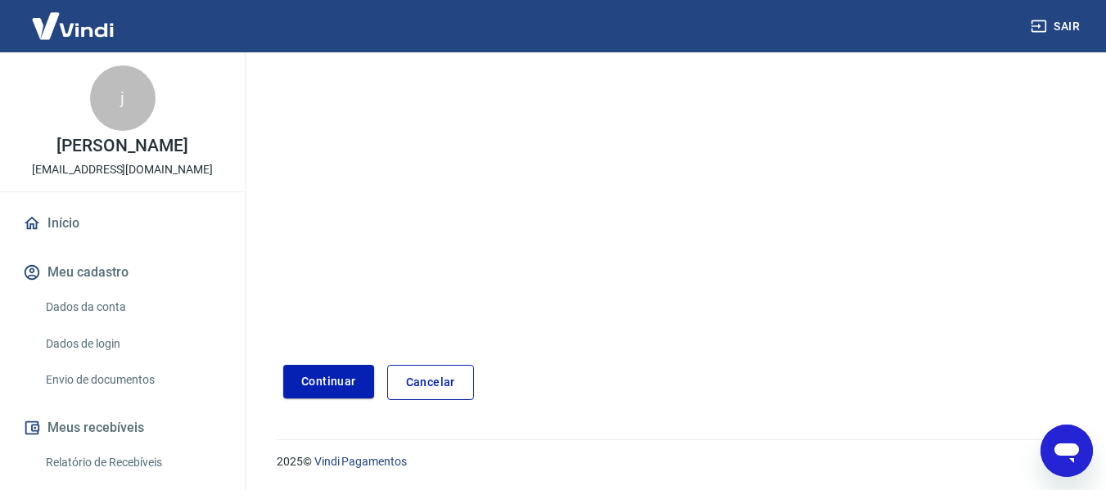
click at [1083, 440] on div "Abrir janela de mensagens" at bounding box center [1066, 451] width 49 height 49
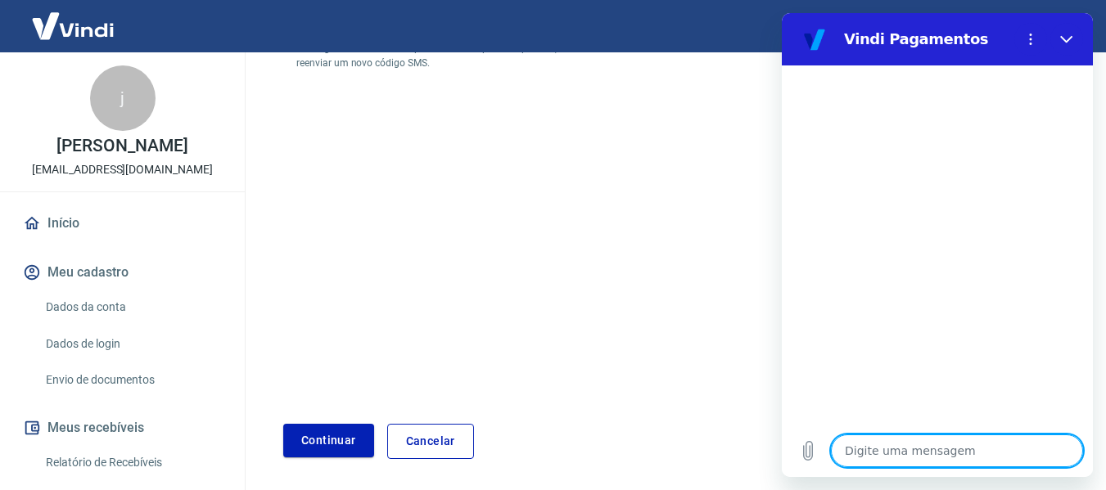
scroll to position [0, 0]
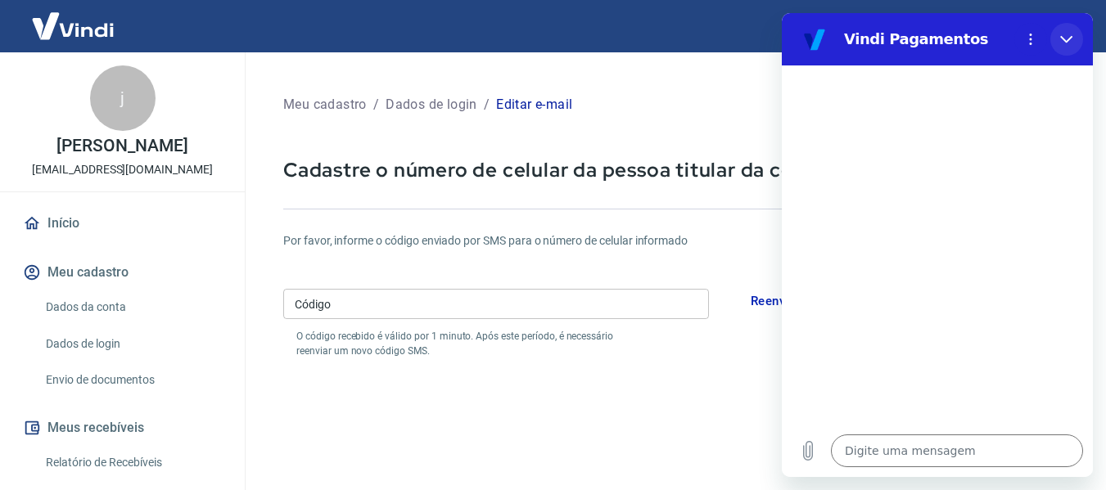
click at [1073, 41] on button "Fechar" at bounding box center [1066, 39] width 33 height 33
type textarea "x"
